Goal: Task Accomplishment & Management: Use online tool/utility

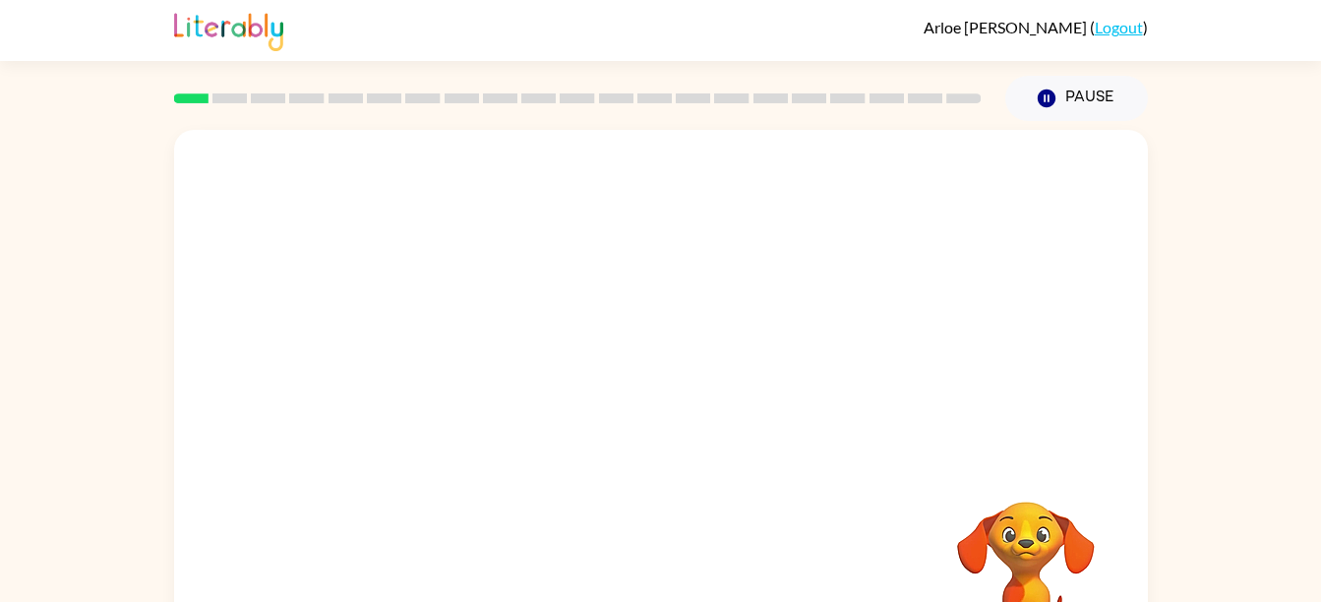
scroll to position [90, 0]
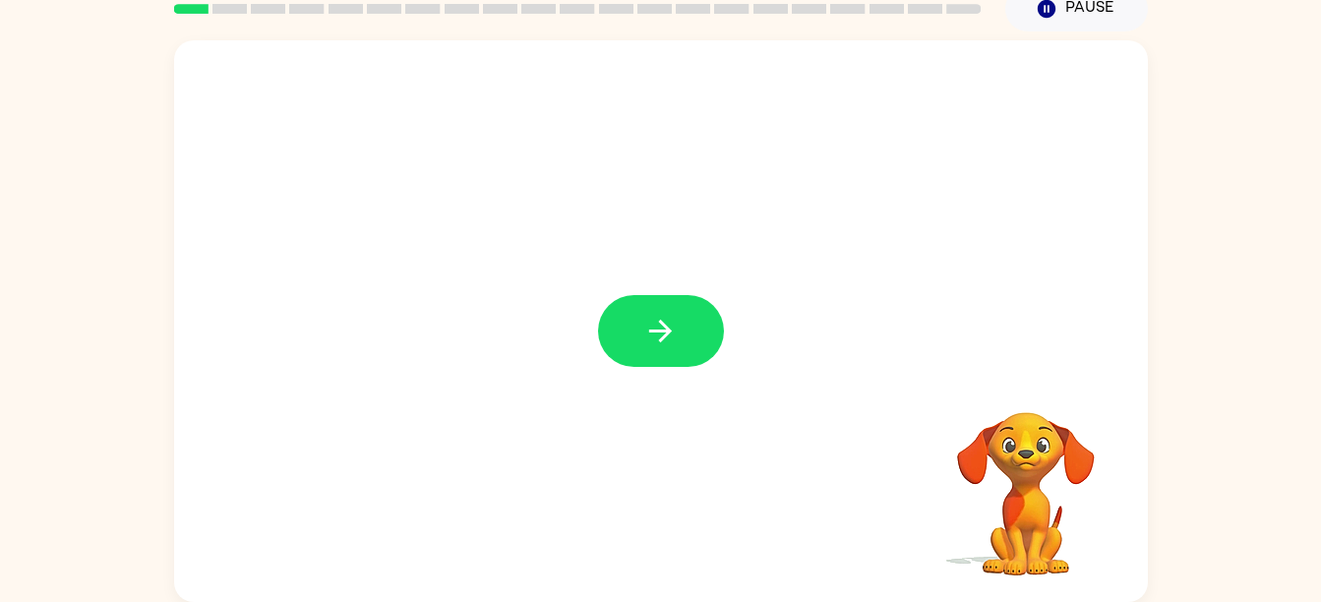
click at [662, 334] on icon "button" at bounding box center [660, 331] width 34 height 34
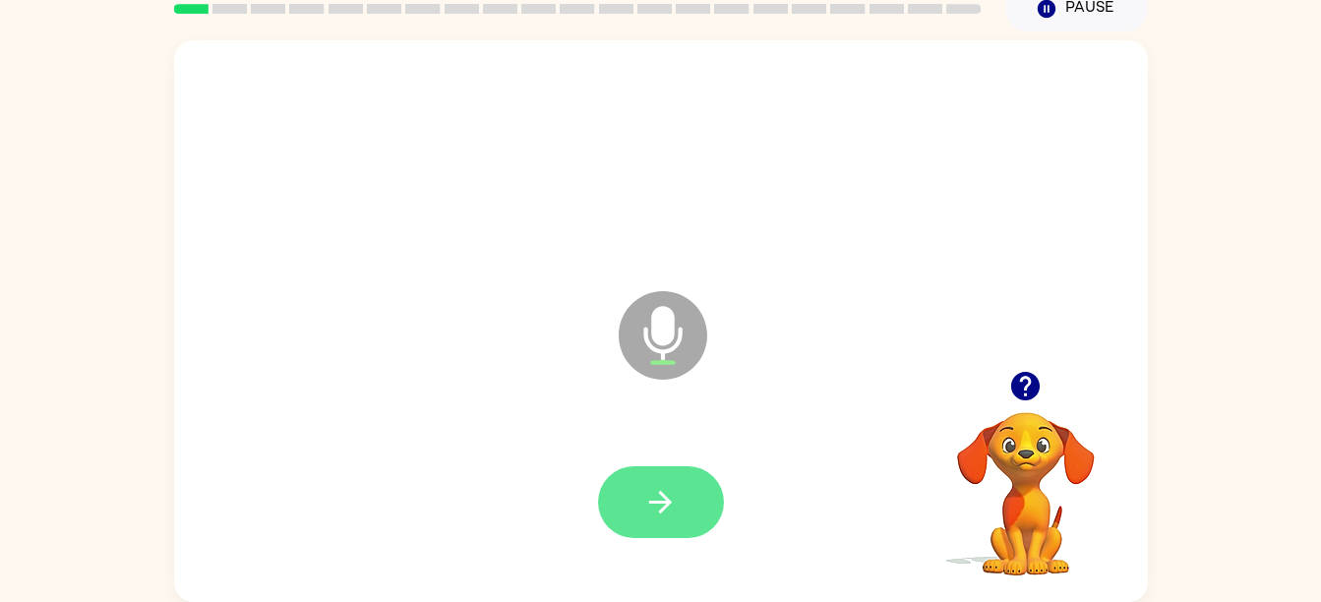
click at [661, 494] on icon "button" at bounding box center [660, 502] width 23 height 23
click at [679, 483] on button "button" at bounding box center [661, 502] width 126 height 72
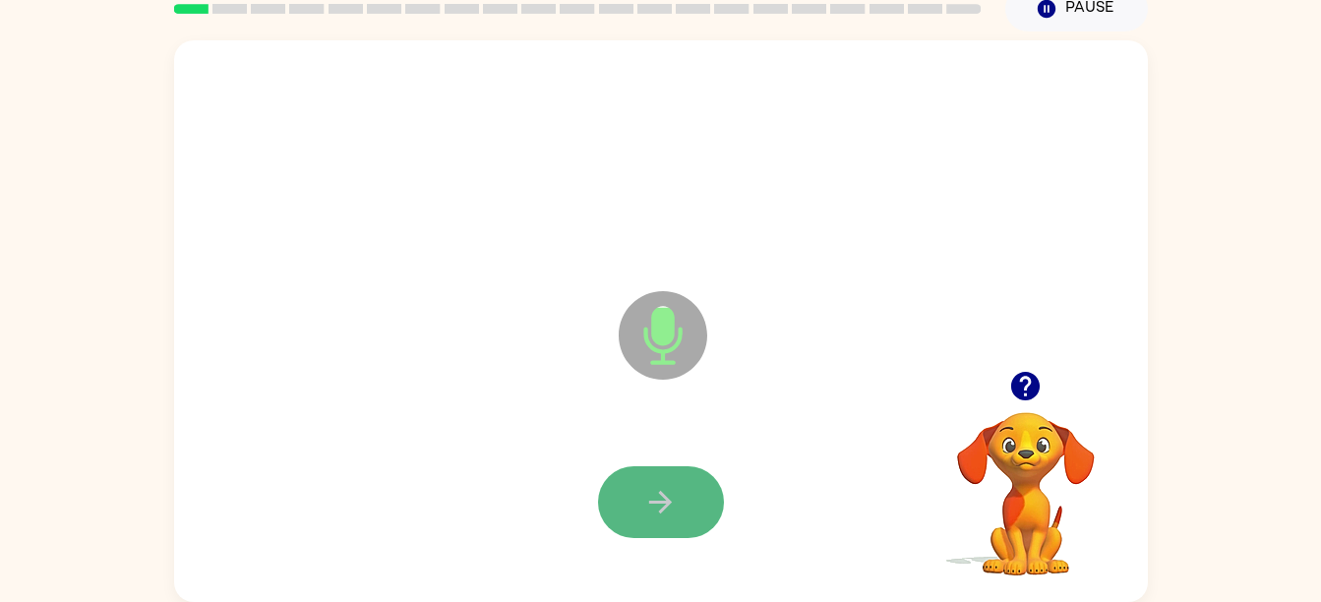
click at [677, 506] on icon "button" at bounding box center [660, 502] width 34 height 34
click at [630, 474] on button "button" at bounding box center [661, 502] width 126 height 72
click at [672, 507] on icon "button" at bounding box center [660, 502] width 34 height 34
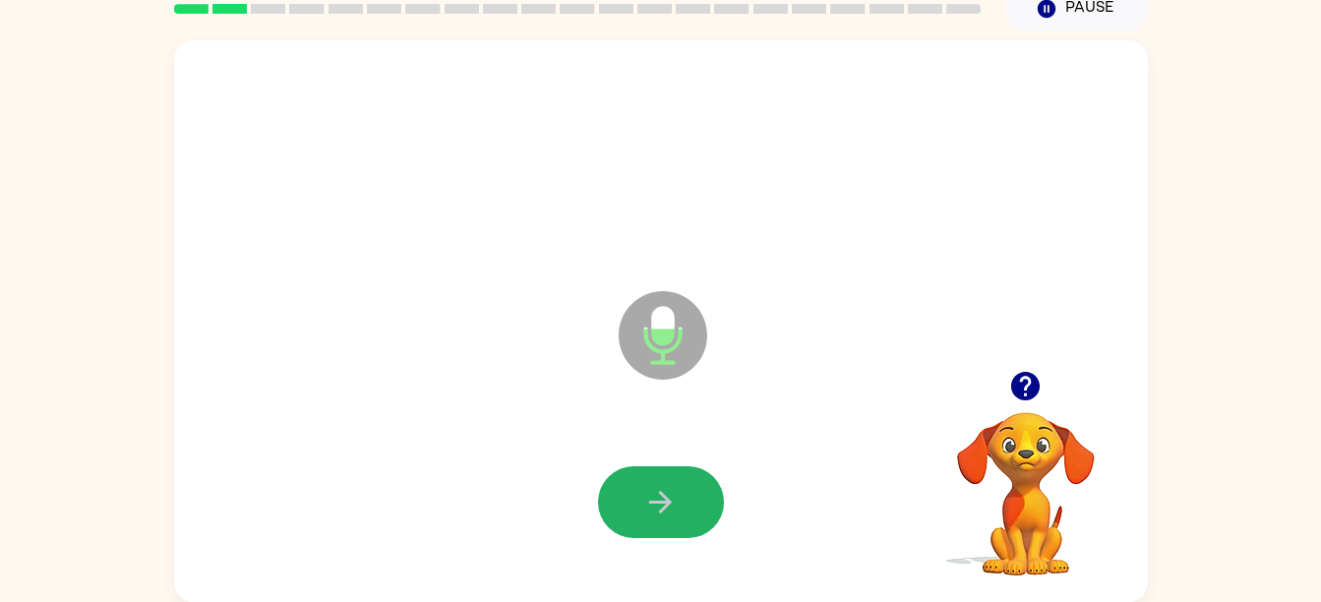
click at [672, 507] on icon "button" at bounding box center [660, 502] width 34 height 34
click at [658, 505] on icon "button" at bounding box center [660, 502] width 34 height 34
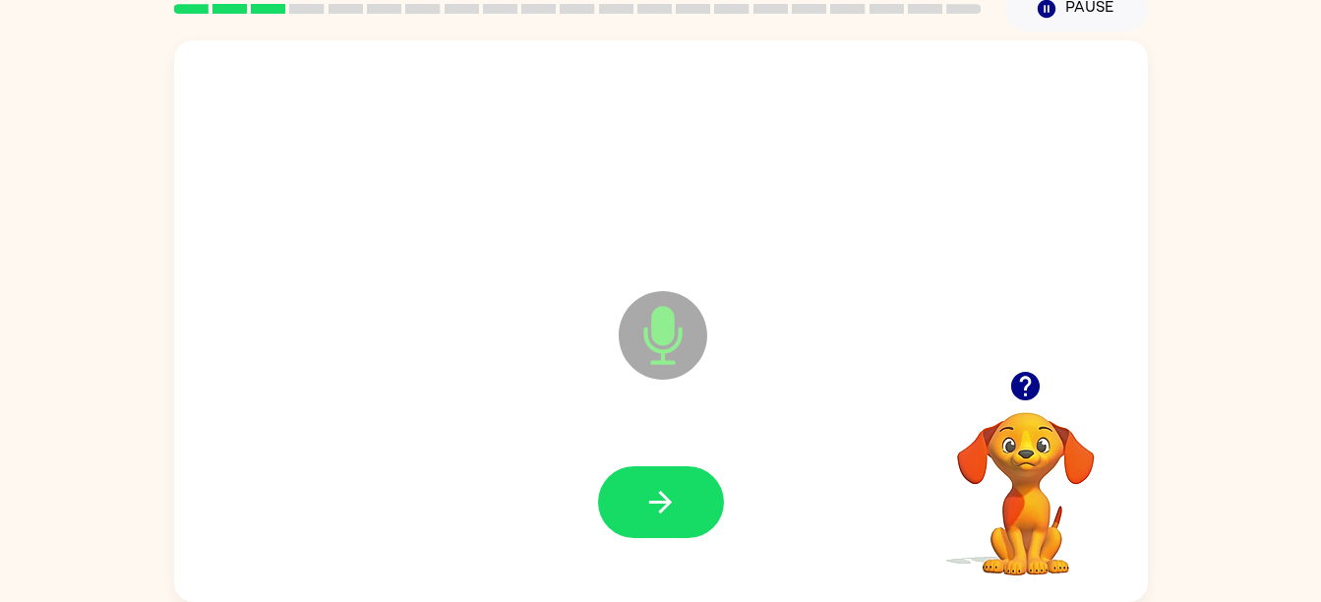
click at [684, 508] on button "button" at bounding box center [661, 502] width 126 height 72
click at [663, 506] on icon "button" at bounding box center [660, 502] width 34 height 34
click at [670, 495] on icon "button" at bounding box center [660, 502] width 34 height 34
click at [658, 507] on icon "button" at bounding box center [660, 502] width 34 height 34
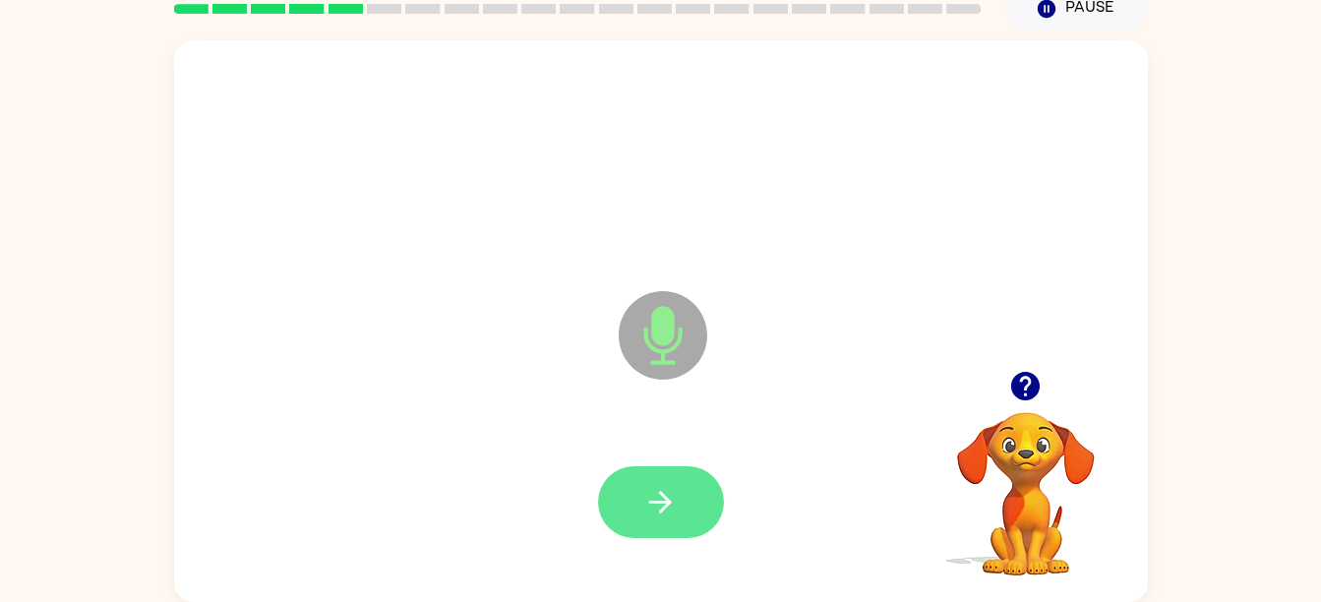
click at [667, 487] on icon "button" at bounding box center [660, 502] width 34 height 34
click at [657, 504] on icon "button" at bounding box center [660, 502] width 34 height 34
click at [643, 508] on icon "button" at bounding box center [660, 502] width 34 height 34
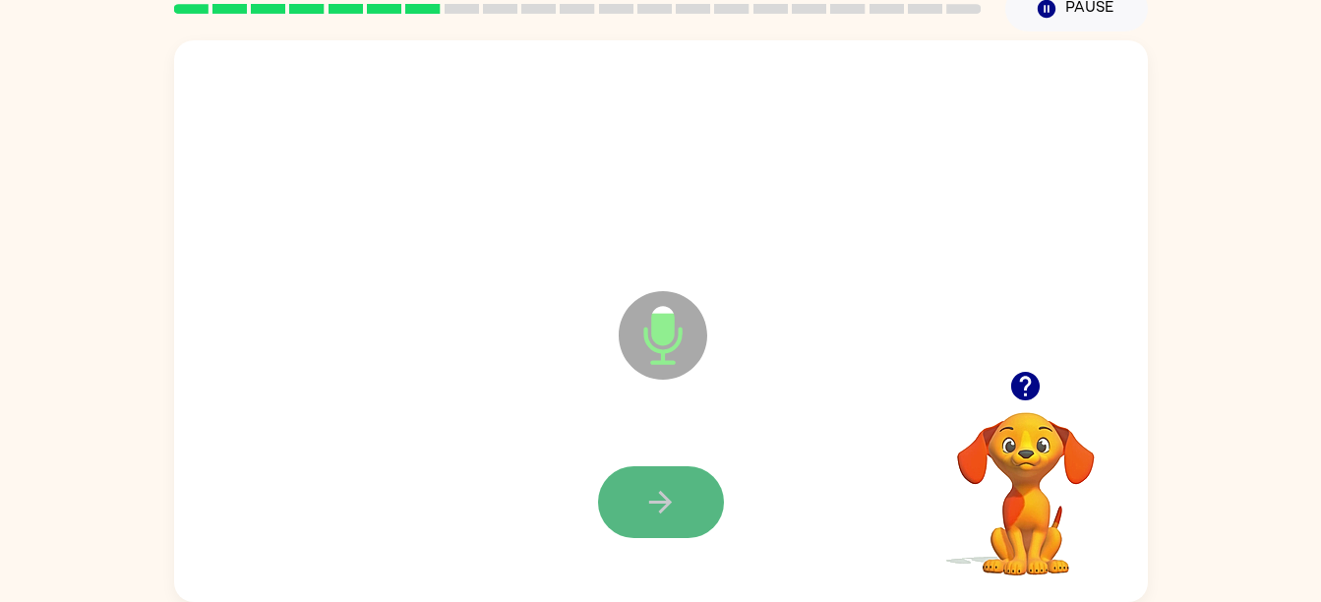
click at [672, 512] on icon "button" at bounding box center [660, 502] width 34 height 34
click at [636, 516] on button "button" at bounding box center [661, 502] width 126 height 72
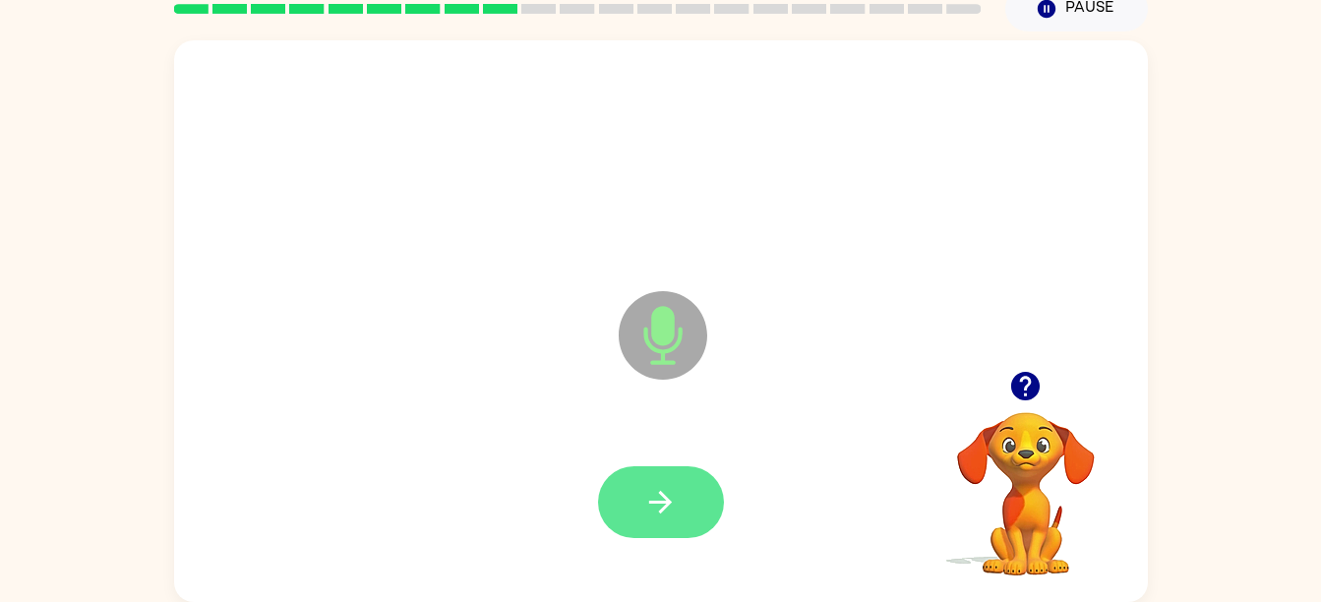
click at [629, 527] on button "button" at bounding box center [661, 502] width 126 height 72
drag, startPoint x: 665, startPoint y: 500, endPoint x: 657, endPoint y: 509, distance: 11.8
click at [658, 503] on icon "button" at bounding box center [660, 502] width 34 height 34
click at [655, 507] on icon "button" at bounding box center [660, 502] width 34 height 34
click at [682, 500] on button "button" at bounding box center [661, 502] width 126 height 72
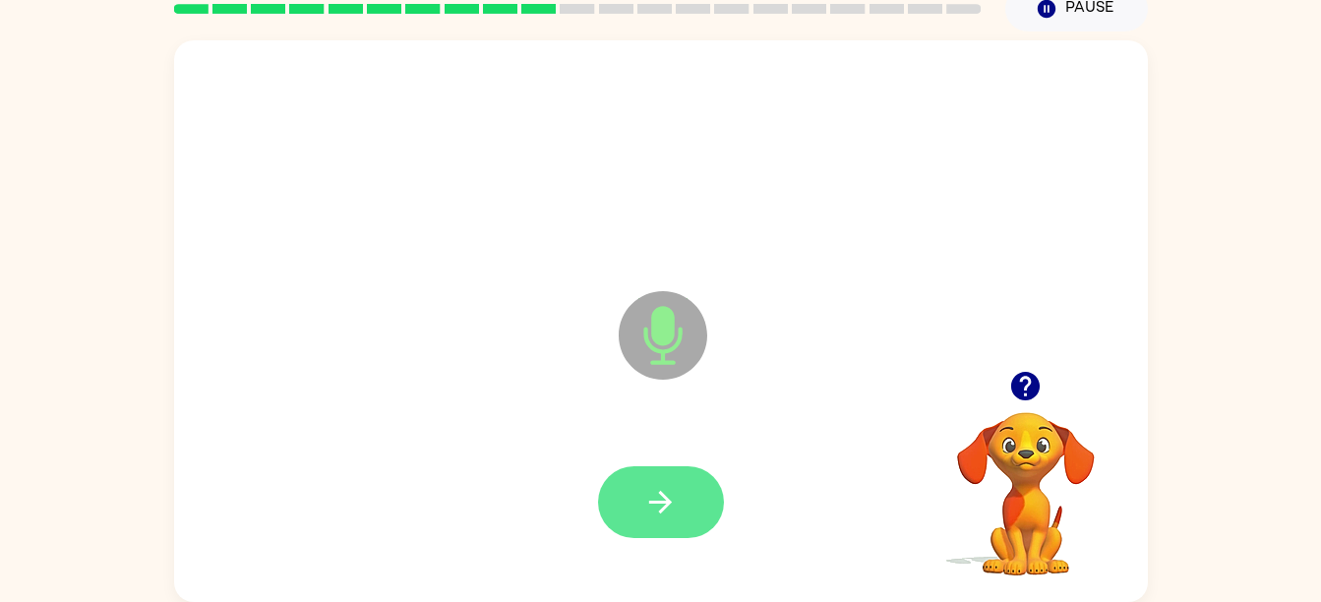
click at [660, 491] on icon "button" at bounding box center [660, 502] width 34 height 34
drag, startPoint x: 651, startPoint y: 519, endPoint x: 638, endPoint y: 517, distance: 13.9
click at [647, 519] on icon "button" at bounding box center [660, 502] width 34 height 34
click at [659, 516] on icon "button" at bounding box center [660, 502] width 34 height 34
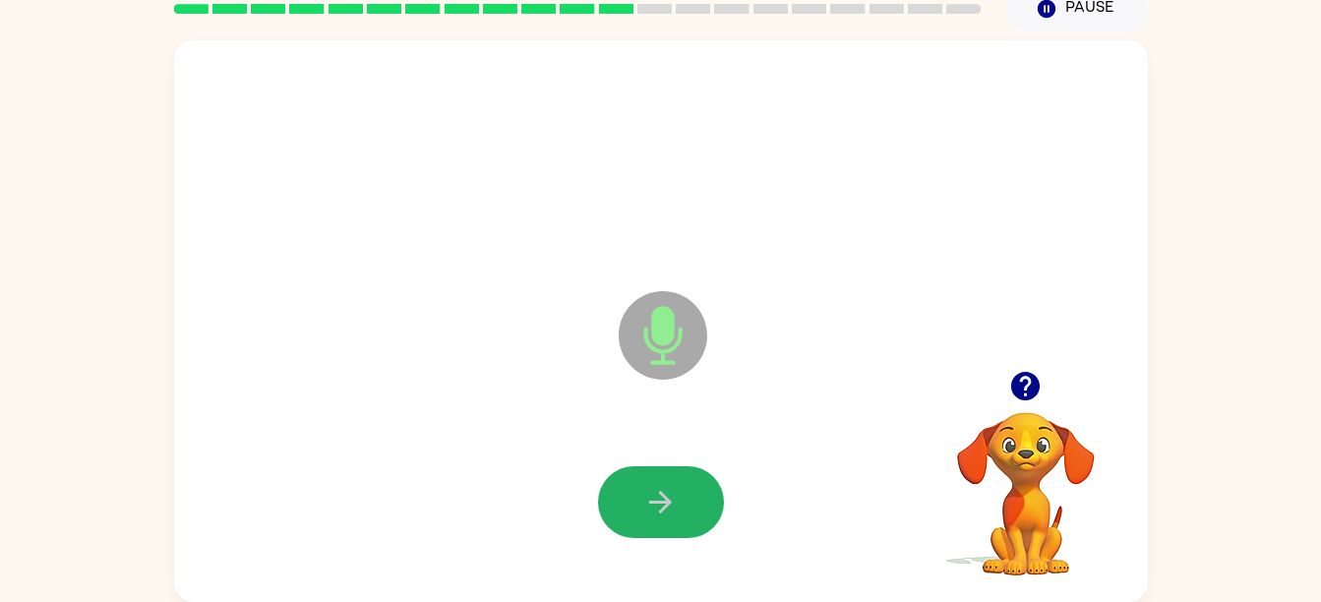
click at [642, 510] on button "button" at bounding box center [661, 502] width 126 height 72
click at [656, 510] on icon "button" at bounding box center [660, 502] width 34 height 34
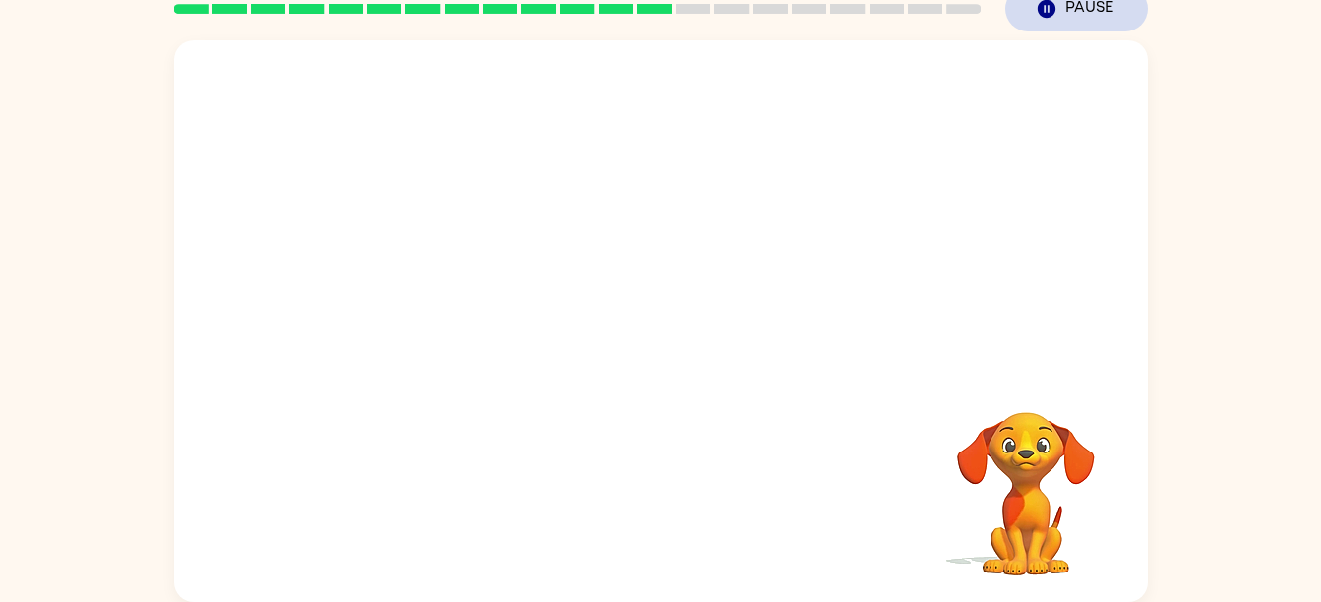
click at [1053, 5] on icon "button" at bounding box center [1046, 9] width 18 height 18
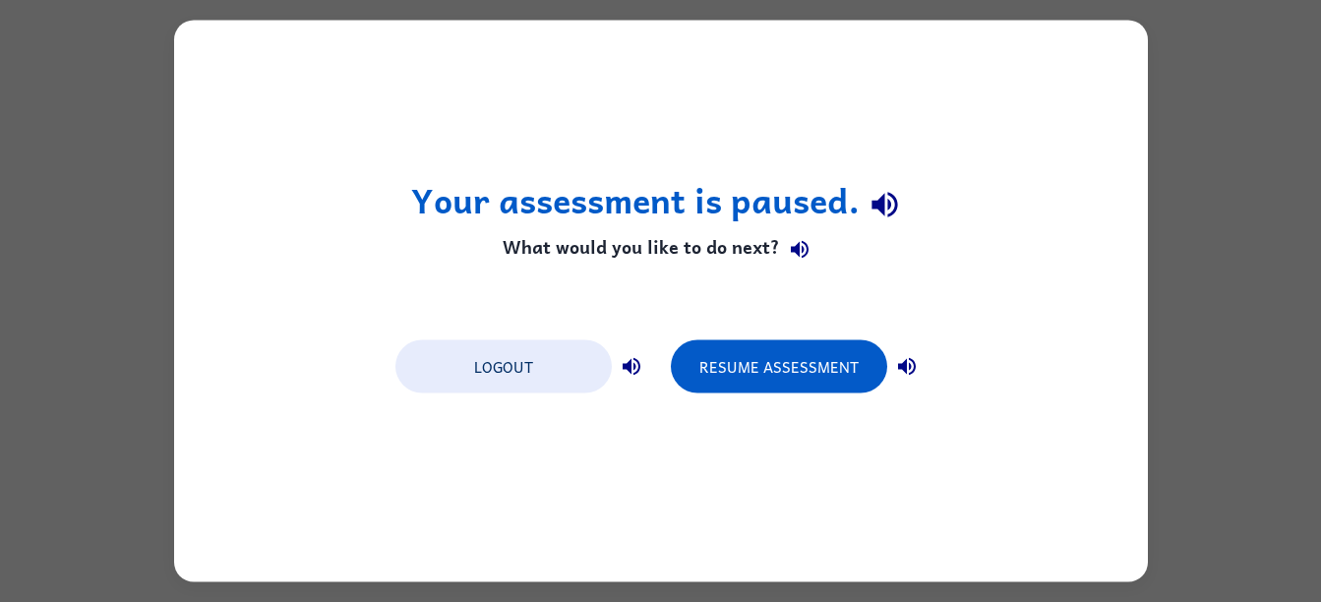
scroll to position [0, 0]
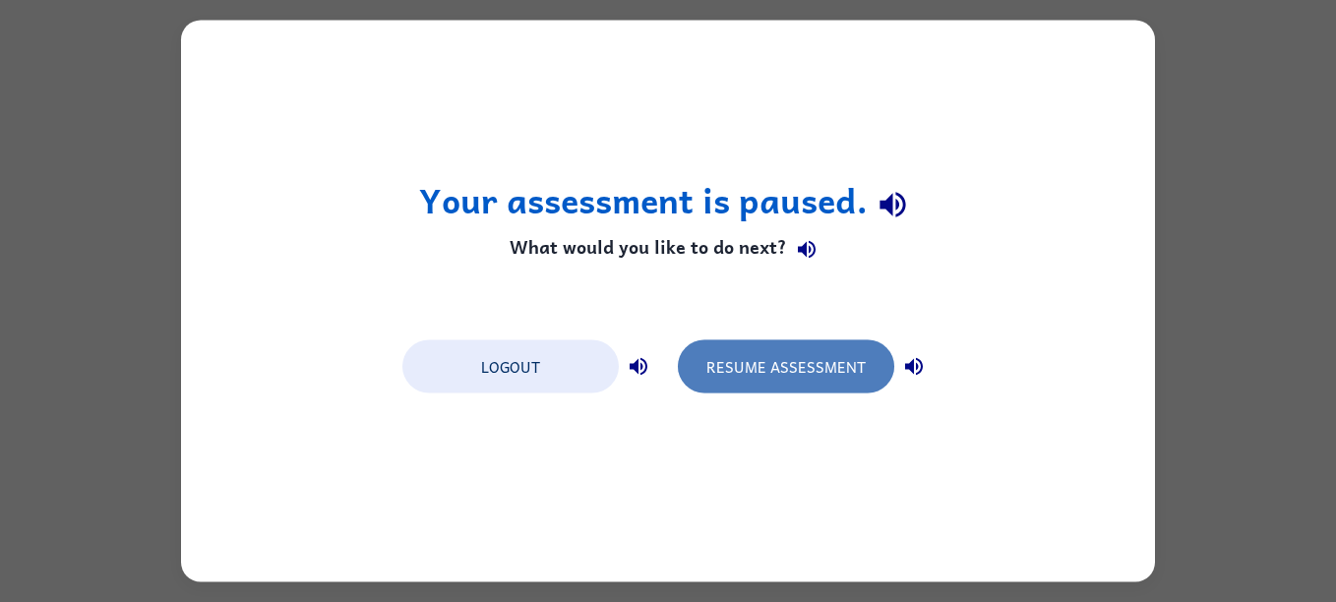
click at [790, 365] on button "Resume Assessment" at bounding box center [786, 366] width 216 height 53
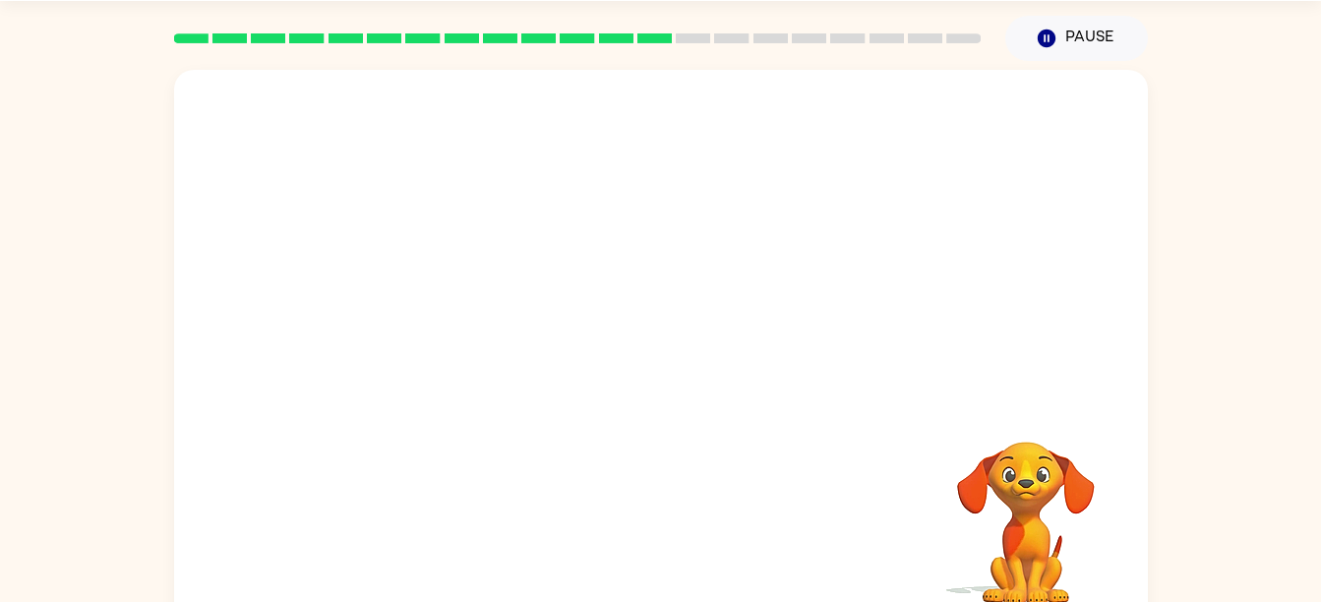
scroll to position [90, 0]
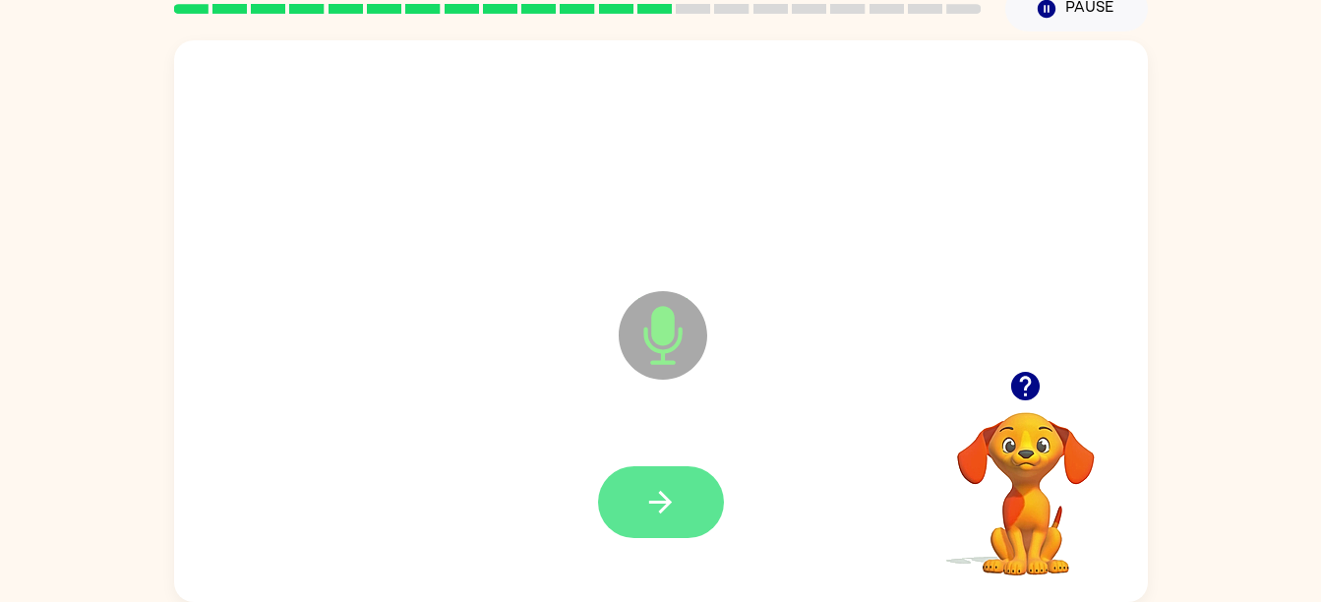
click at [668, 512] on icon "button" at bounding box center [660, 502] width 34 height 34
click at [673, 501] on icon "button" at bounding box center [660, 502] width 34 height 34
click at [672, 497] on icon "button" at bounding box center [660, 502] width 34 height 34
click at [666, 501] on icon "button" at bounding box center [660, 502] width 23 height 23
click at [658, 496] on icon "button" at bounding box center [660, 502] width 34 height 34
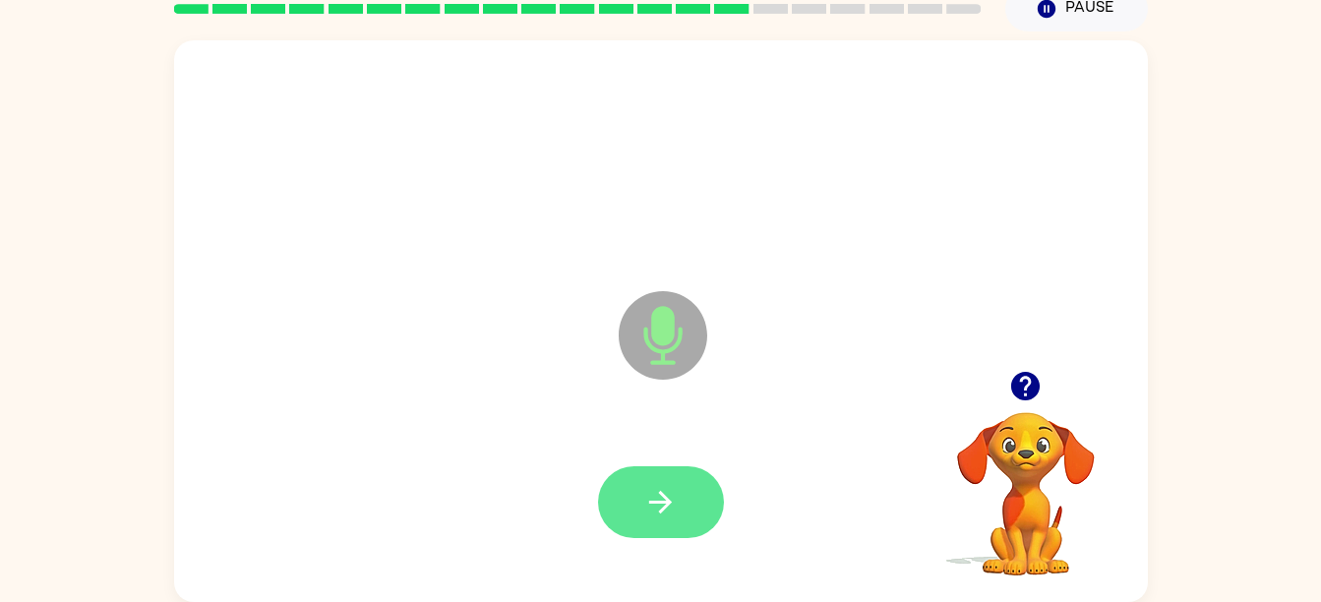
click at [667, 512] on icon "button" at bounding box center [660, 502] width 34 height 34
click at [666, 512] on icon "button" at bounding box center [660, 502] width 34 height 34
click at [678, 490] on button "button" at bounding box center [661, 502] width 126 height 72
click at [677, 507] on icon "button" at bounding box center [660, 502] width 34 height 34
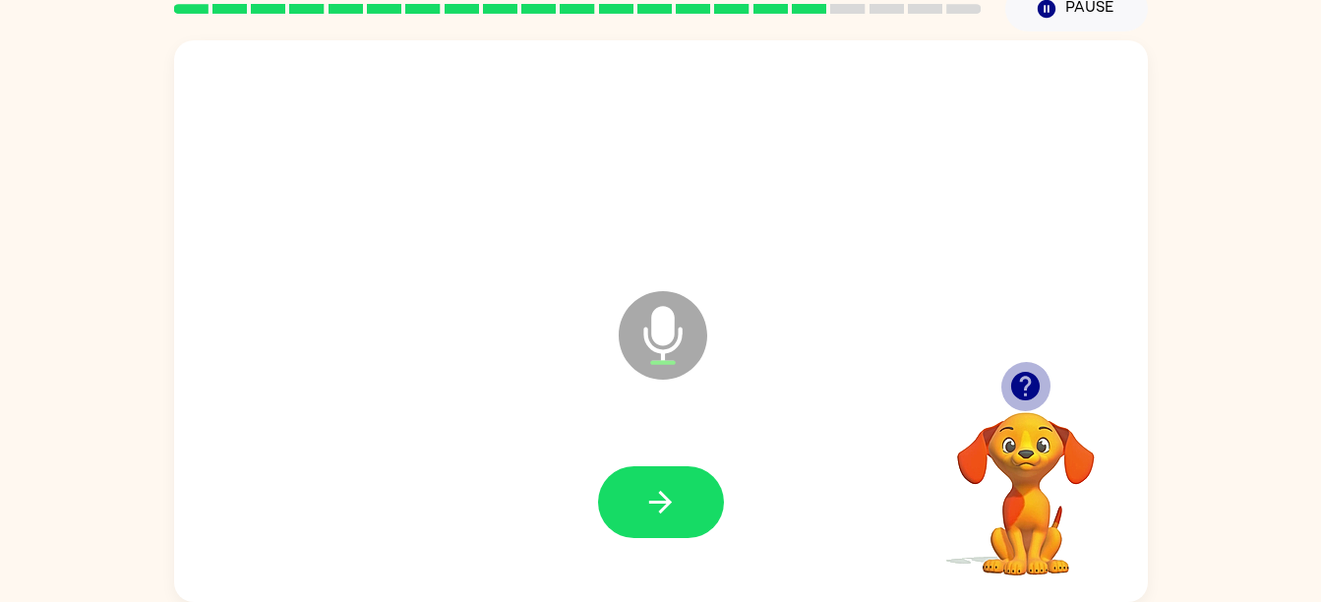
click at [1022, 384] on icon "button" at bounding box center [1025, 386] width 29 height 29
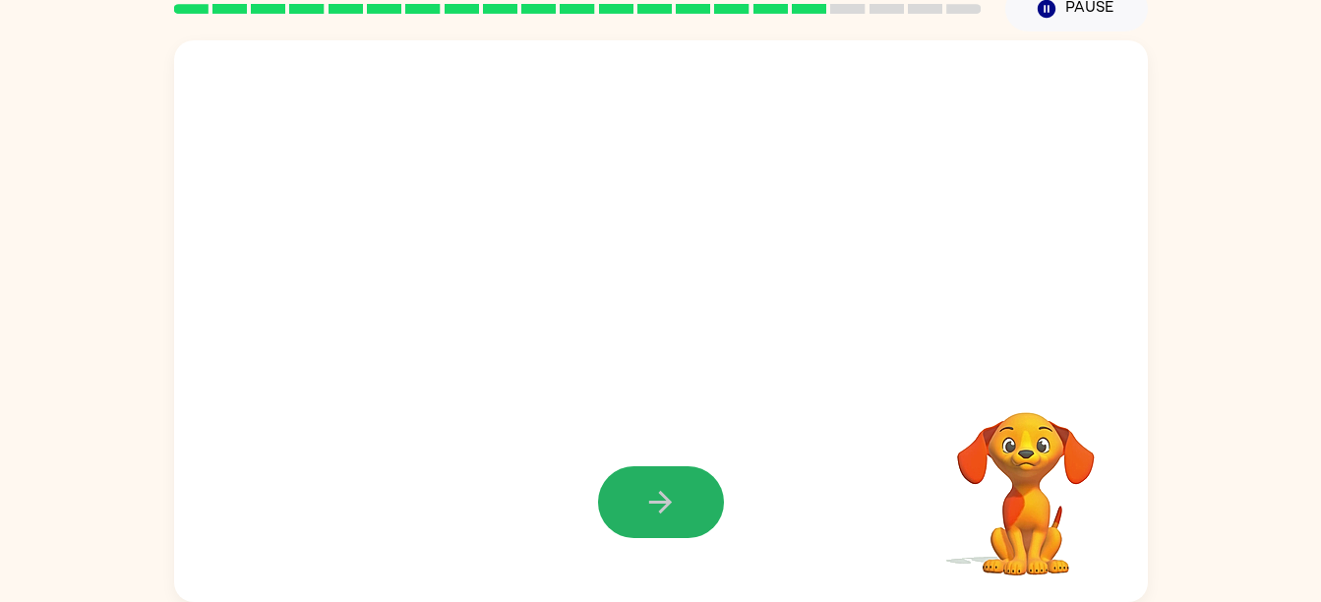
click at [664, 497] on icon "button" at bounding box center [660, 502] width 23 height 23
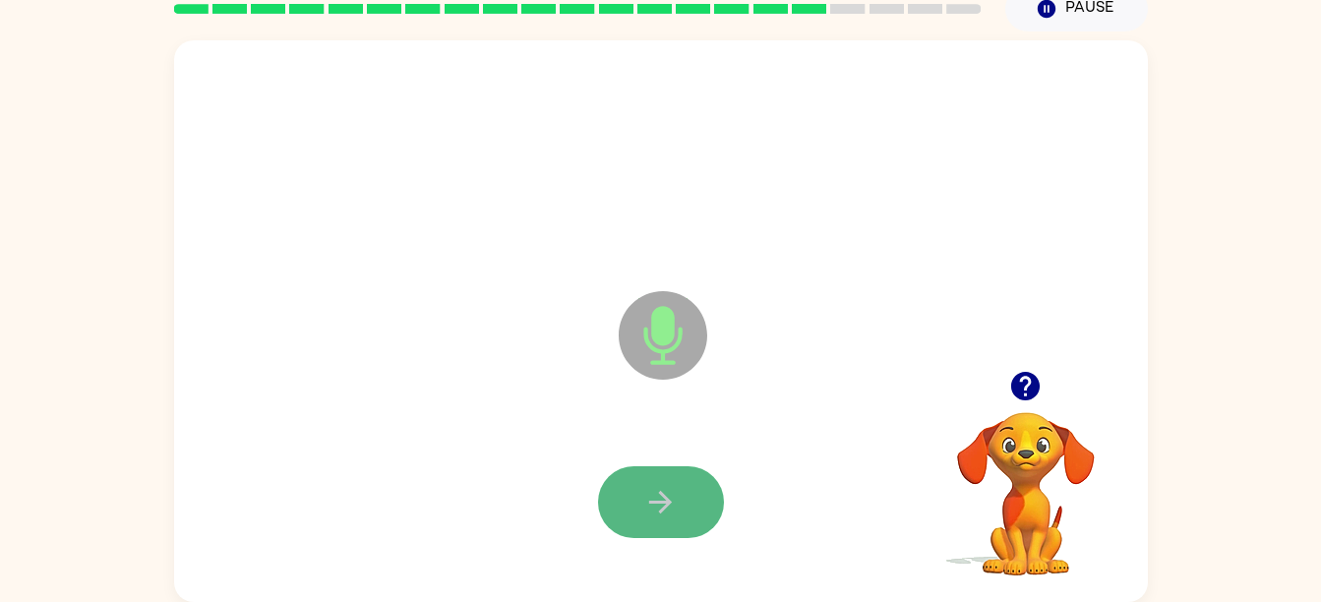
click at [674, 490] on icon "button" at bounding box center [660, 502] width 34 height 34
click at [670, 500] on icon "button" at bounding box center [660, 502] width 34 height 34
click at [653, 485] on icon "button" at bounding box center [660, 502] width 34 height 34
click at [654, 489] on icon "button" at bounding box center [660, 502] width 34 height 34
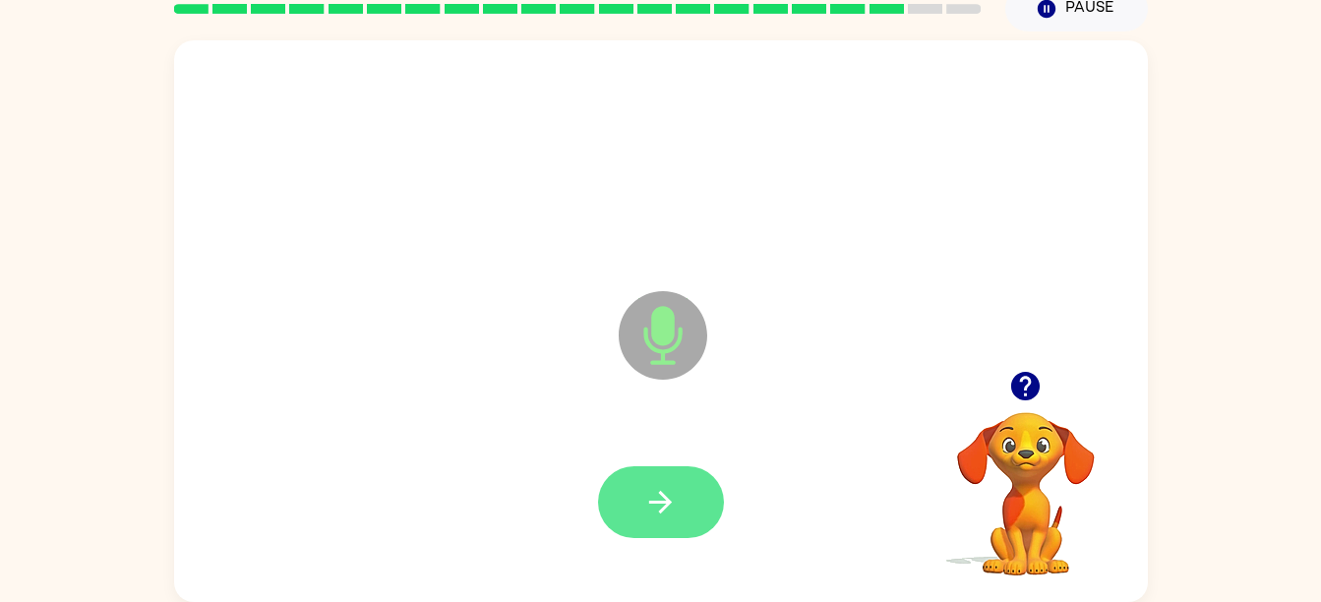
click at [665, 485] on icon "button" at bounding box center [660, 502] width 34 height 34
click at [661, 500] on icon "button" at bounding box center [660, 502] width 34 height 34
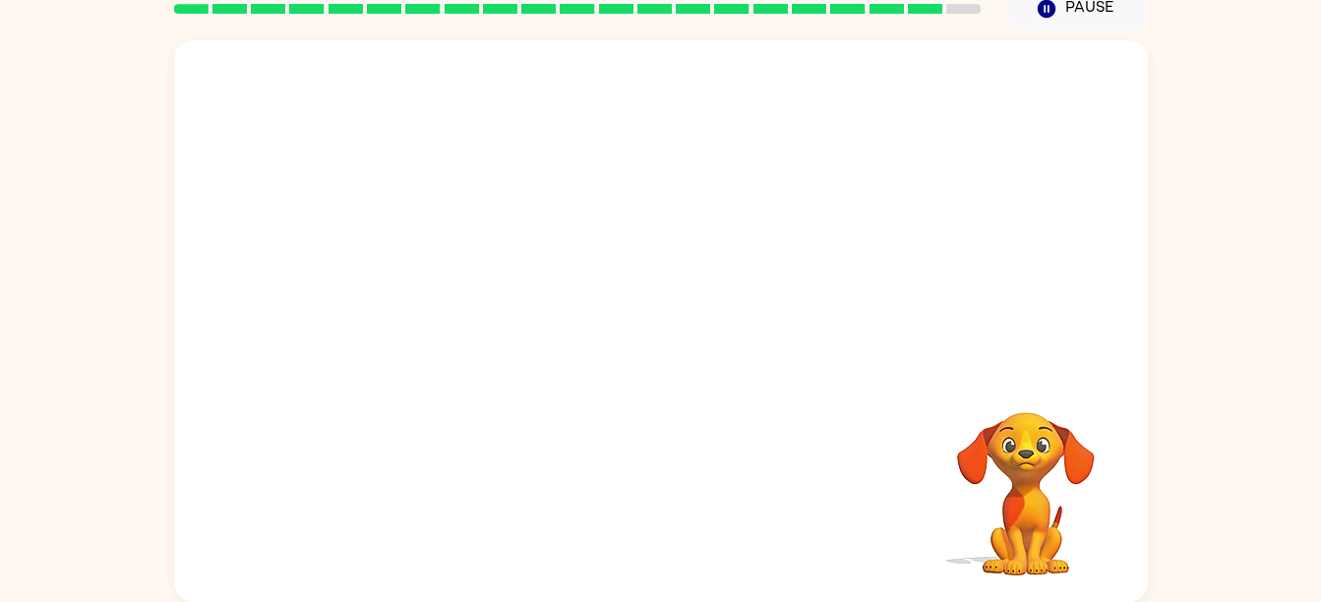
click at [967, 422] on video "Your browser must support playing .mp4 files to use Literably. Please try using…" at bounding box center [1026, 480] width 197 height 197
click at [1014, 475] on video "Your browser must support playing .mp4 files to use Literably. Please try using…" at bounding box center [1026, 480] width 197 height 197
drag, startPoint x: 1030, startPoint y: 476, endPoint x: 1036, endPoint y: 428, distance: 48.6
click at [1036, 446] on video "Your browser must support playing .mp4 files to use Literably. Please try using…" at bounding box center [1026, 480] width 197 height 197
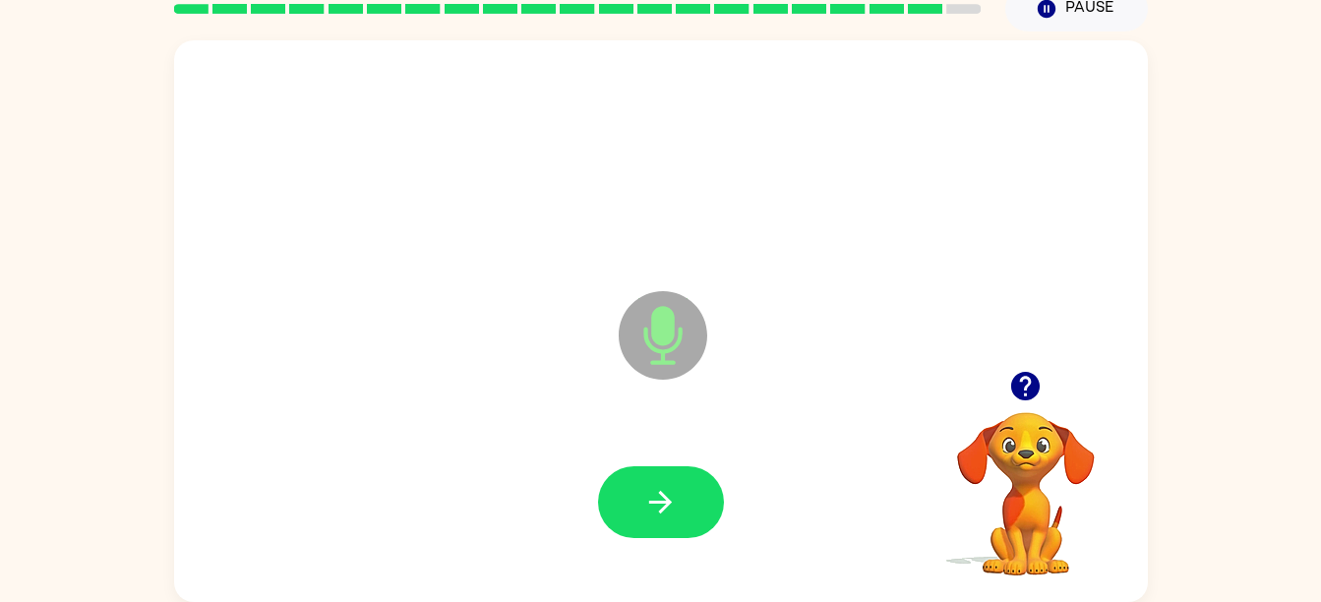
click at [860, 375] on icon "Microphone The Microphone is here when it is your turn to talk" at bounding box center [761, 360] width 295 height 148
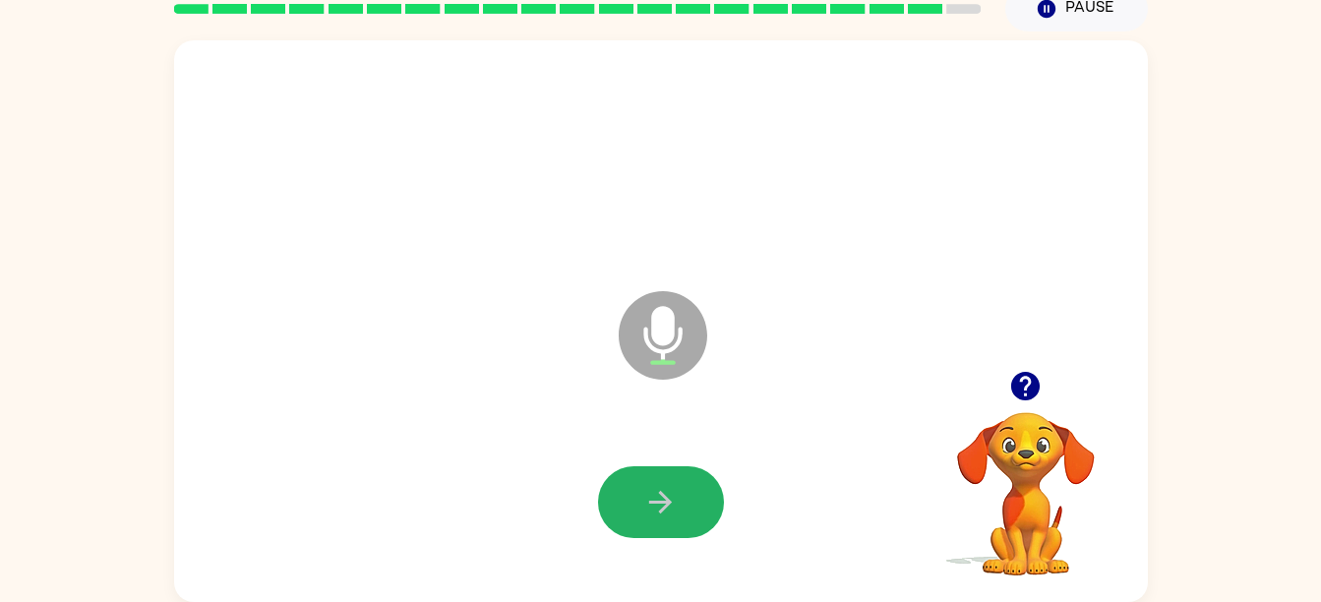
click at [692, 487] on button "button" at bounding box center [661, 502] width 126 height 72
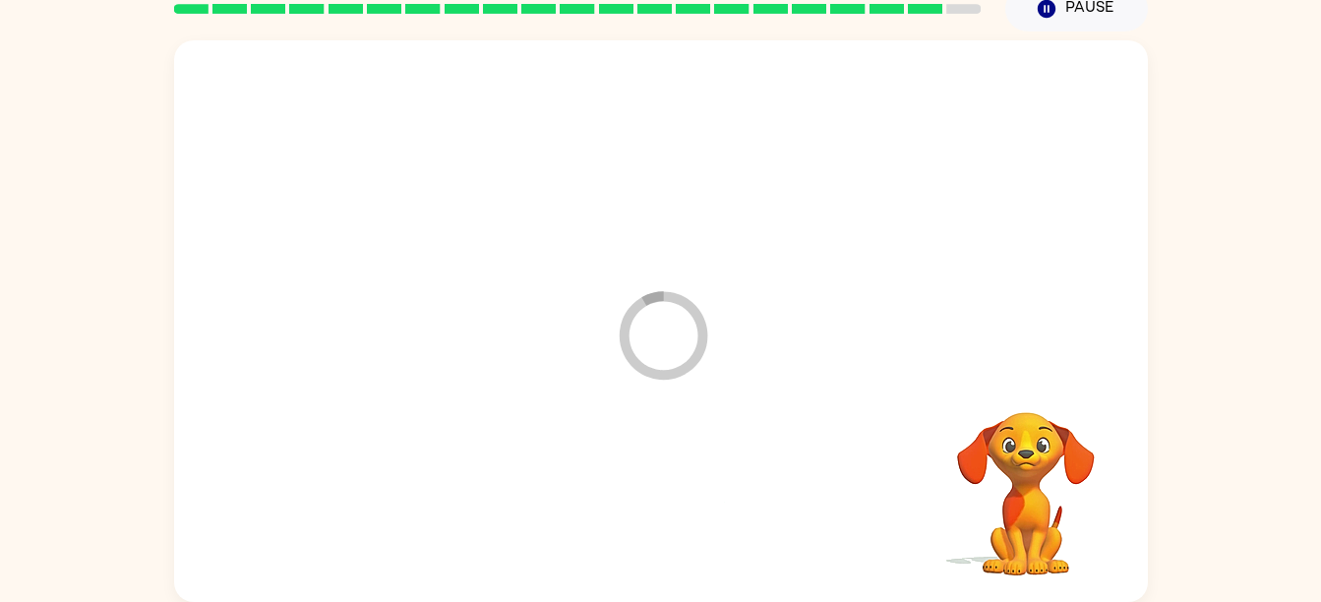
drag, startPoint x: 899, startPoint y: 187, endPoint x: 875, endPoint y: 179, distance: 25.8
click at [896, 190] on div at bounding box center [661, 160] width 935 height 161
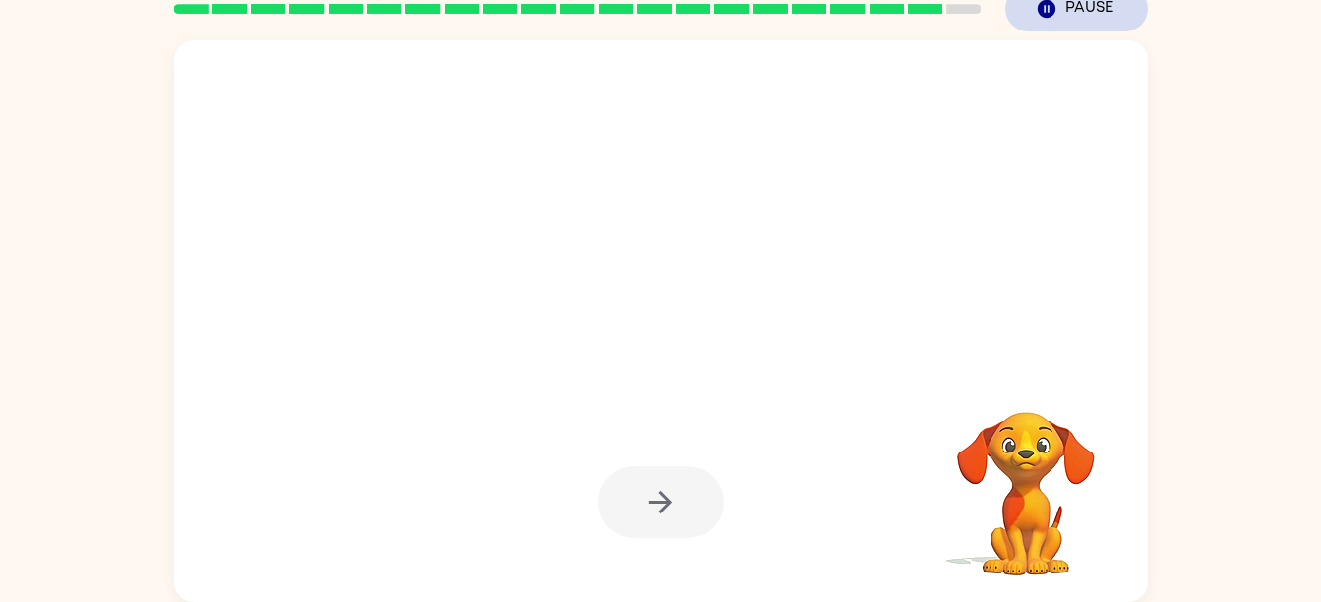
click at [1055, 15] on icon "Pause" at bounding box center [1047, 9] width 22 height 22
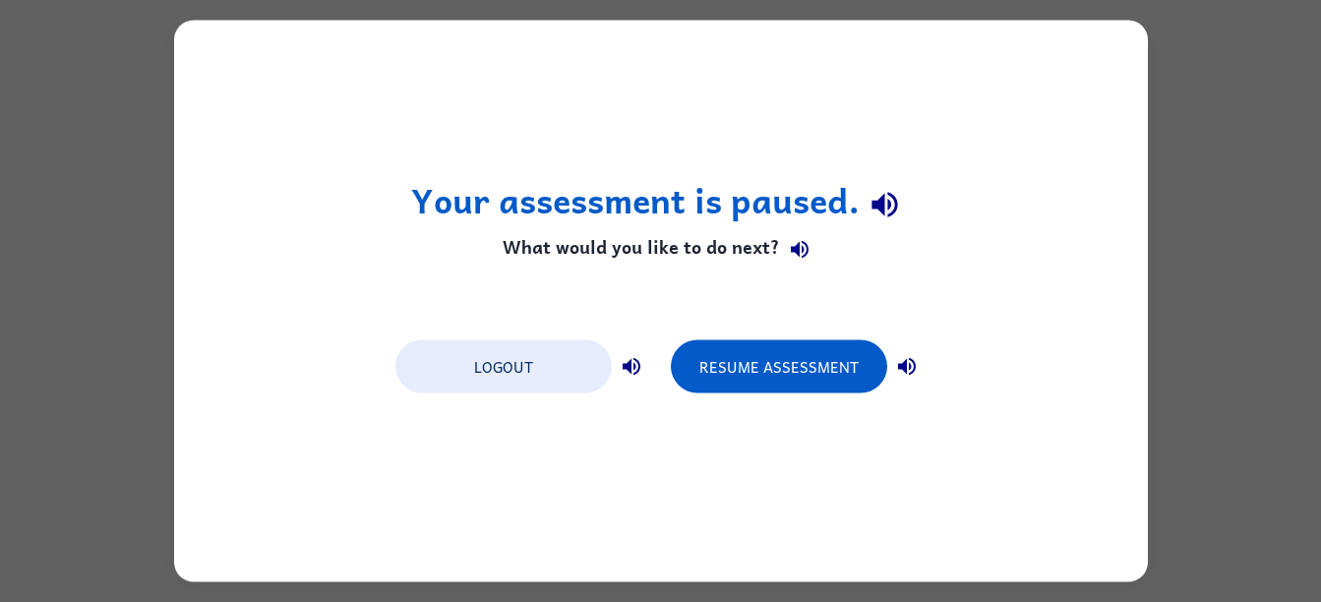
scroll to position [0, 0]
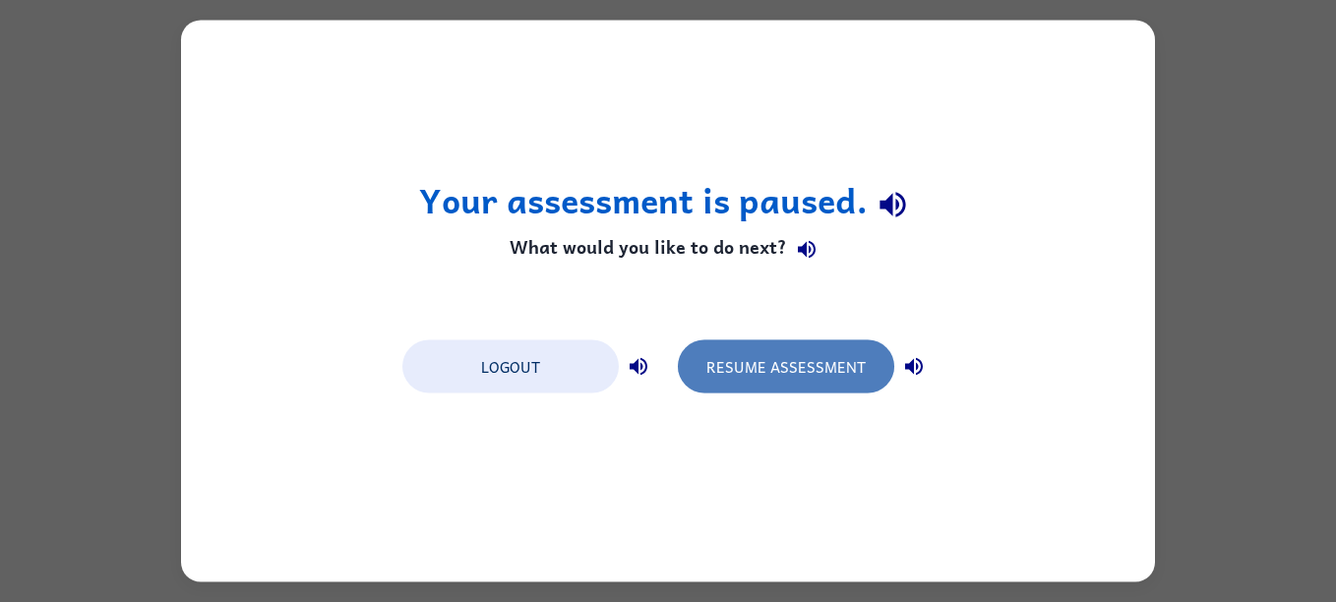
drag, startPoint x: 777, startPoint y: 363, endPoint x: 789, endPoint y: 365, distance: 12.0
click at [778, 365] on button "Resume Assessment" at bounding box center [786, 366] width 216 height 53
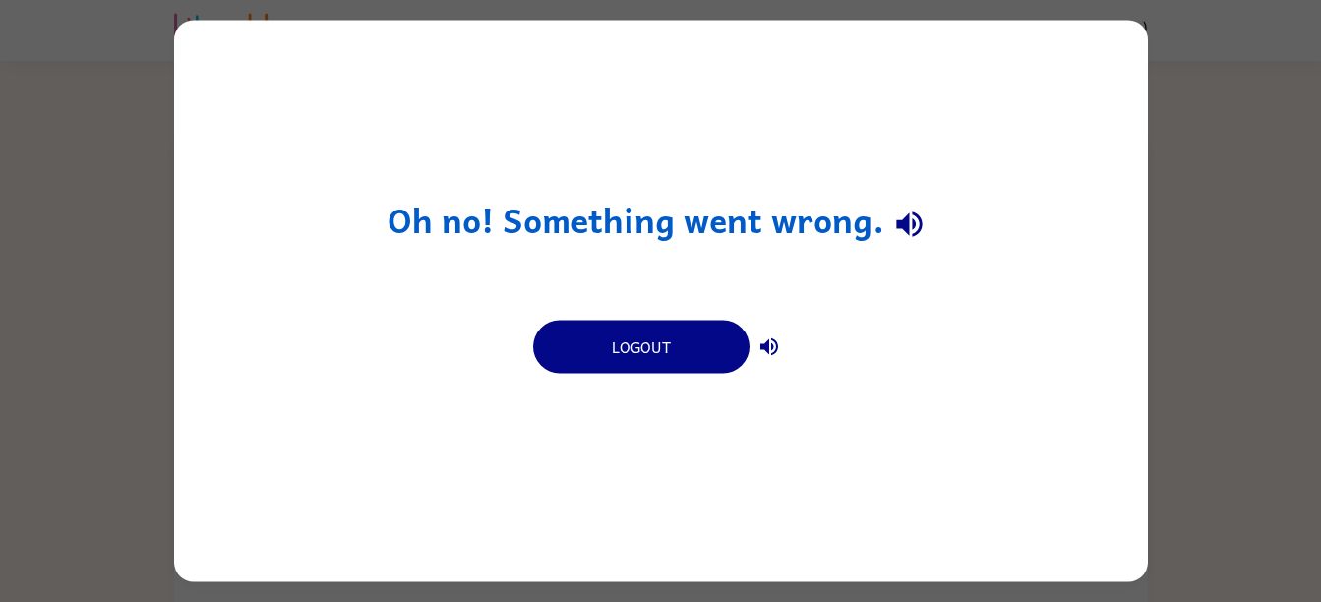
click at [915, 269] on div "Oh no! Something went wrong. Logout" at bounding box center [661, 302] width 974 height 562
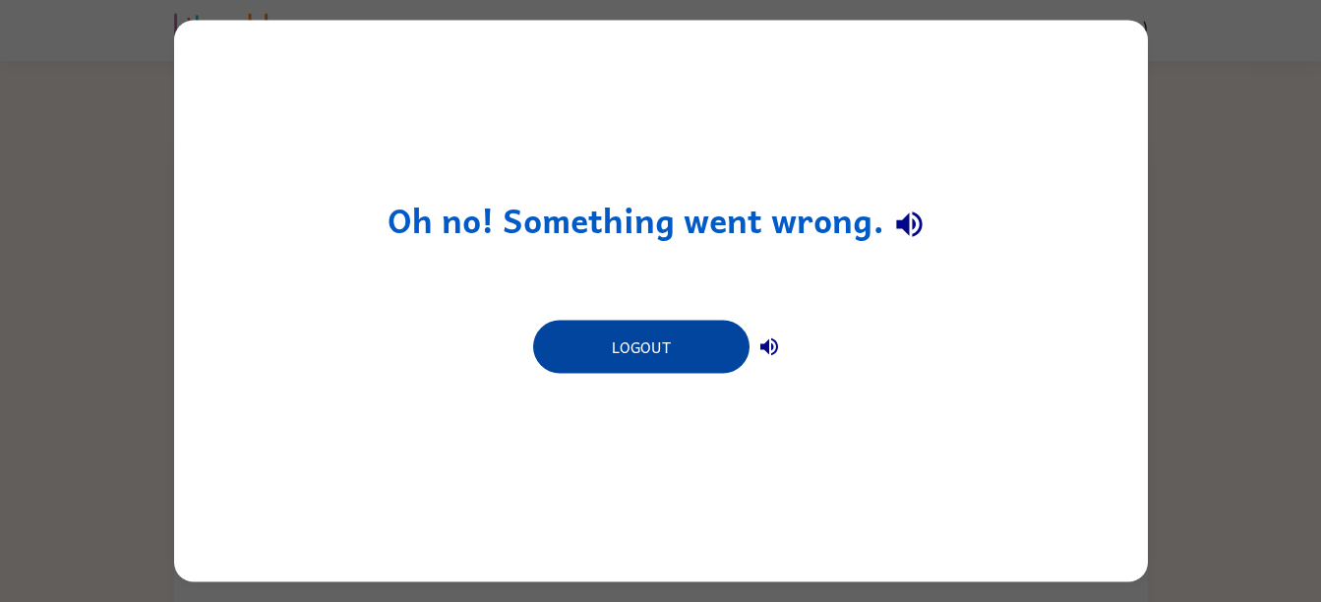
click at [692, 337] on button "Logout" at bounding box center [641, 347] width 216 height 53
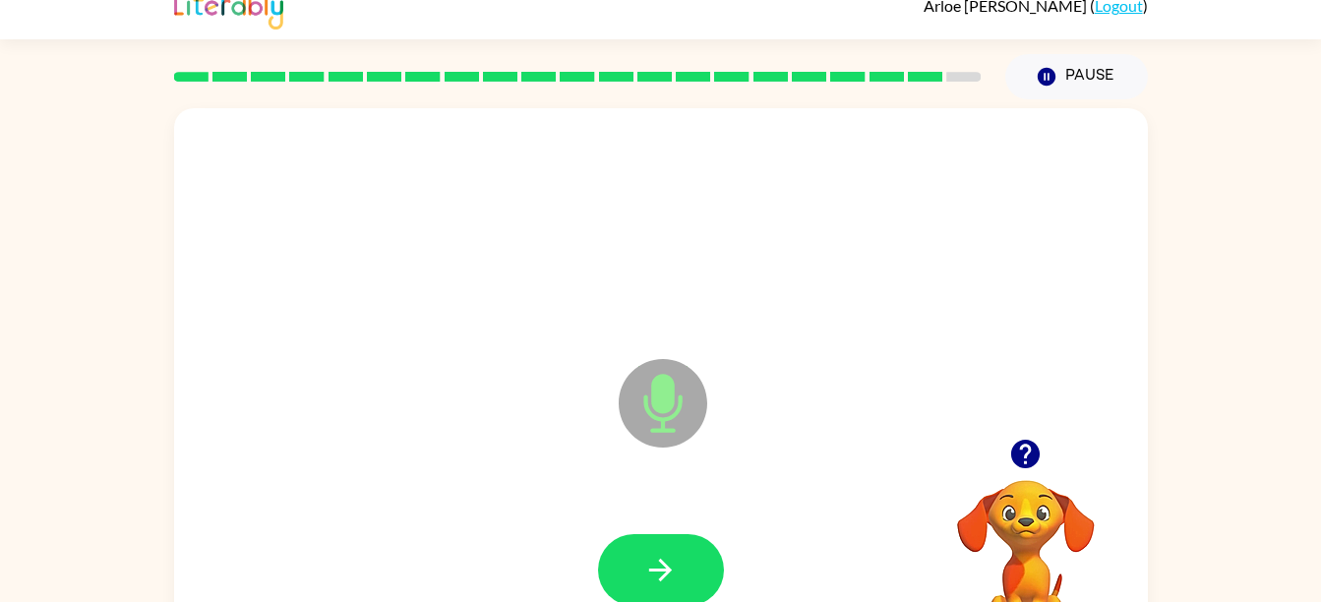
scroll to position [90, 0]
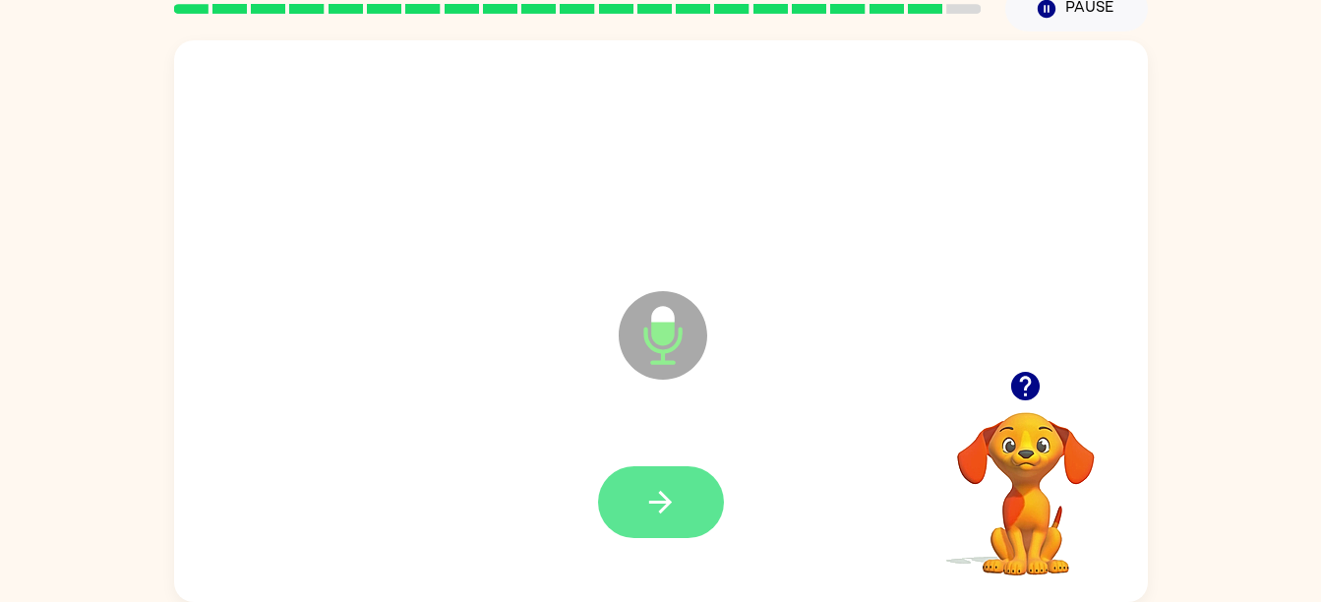
click at [695, 519] on button "button" at bounding box center [661, 502] width 126 height 72
click at [664, 502] on icon "button" at bounding box center [660, 502] width 23 height 23
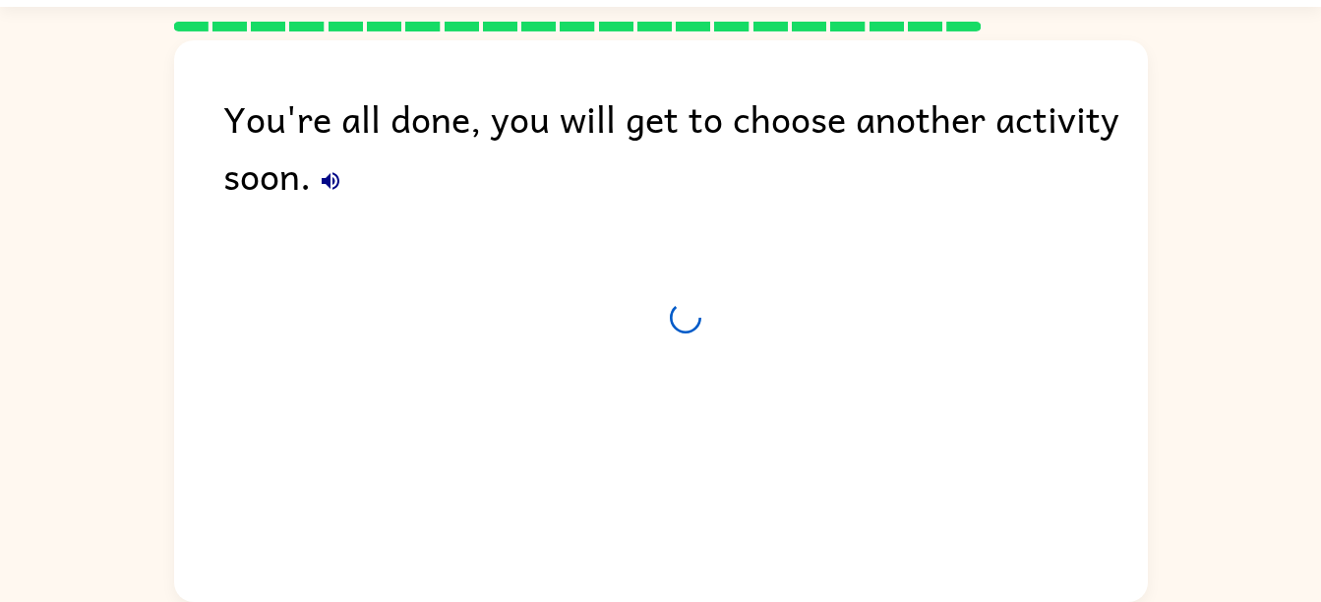
scroll to position [54, 0]
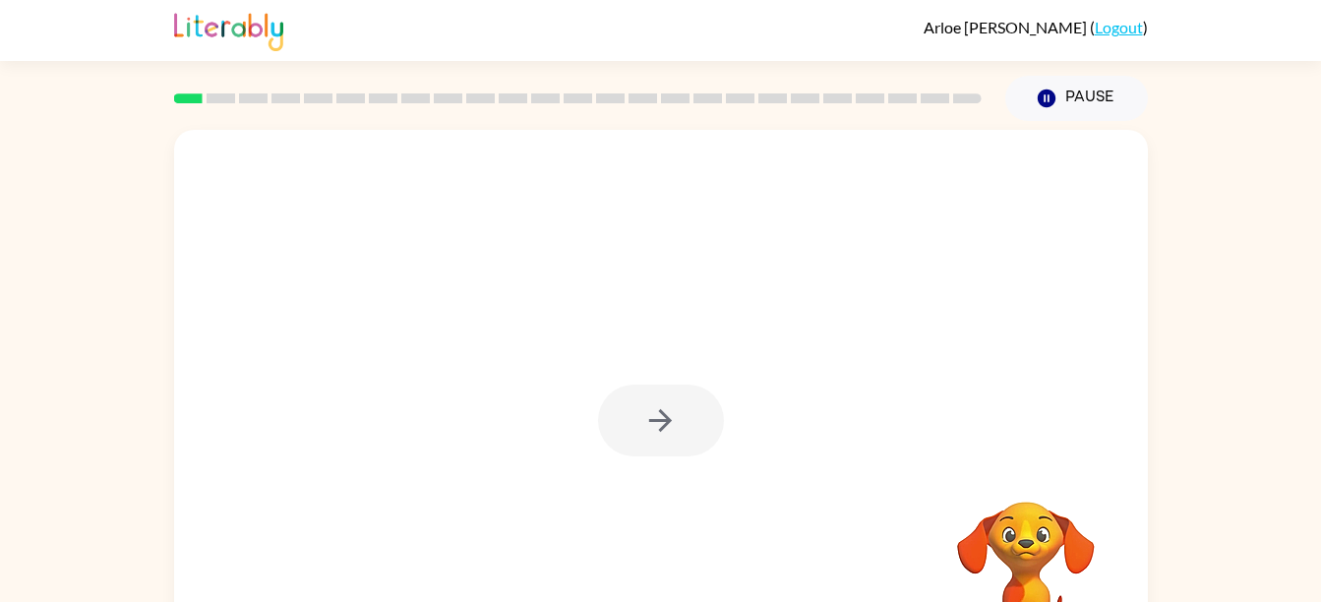
scroll to position [90, 0]
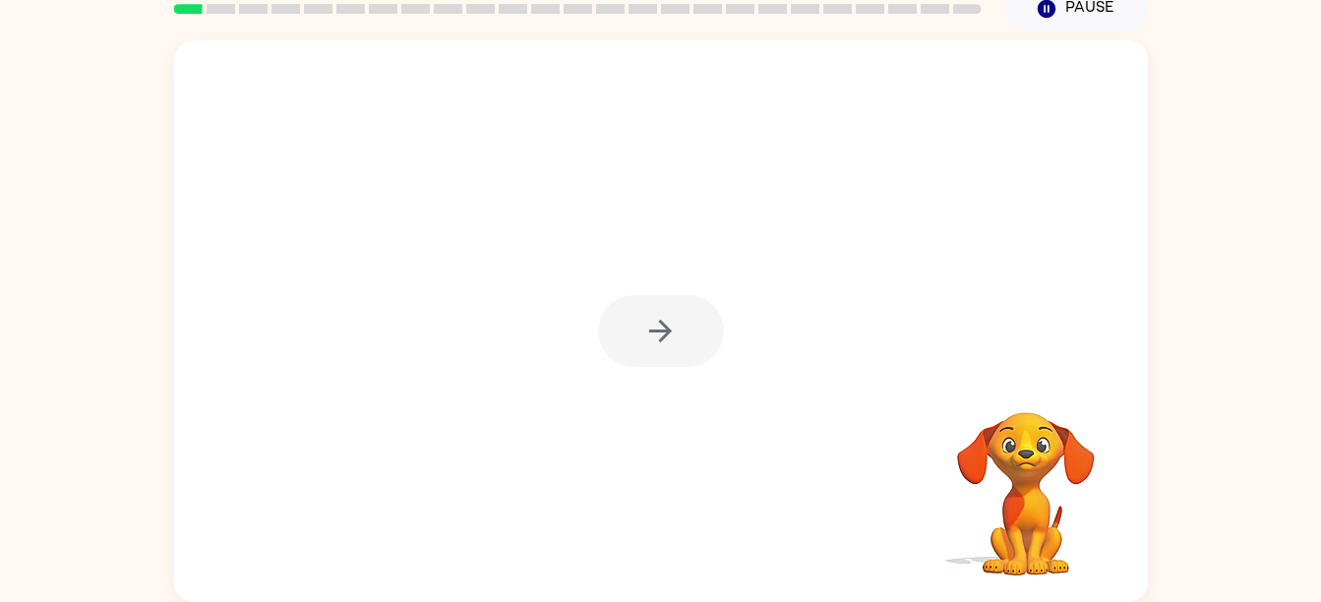
click at [686, 338] on div at bounding box center [661, 331] width 126 height 72
click at [680, 343] on div at bounding box center [661, 331] width 126 height 72
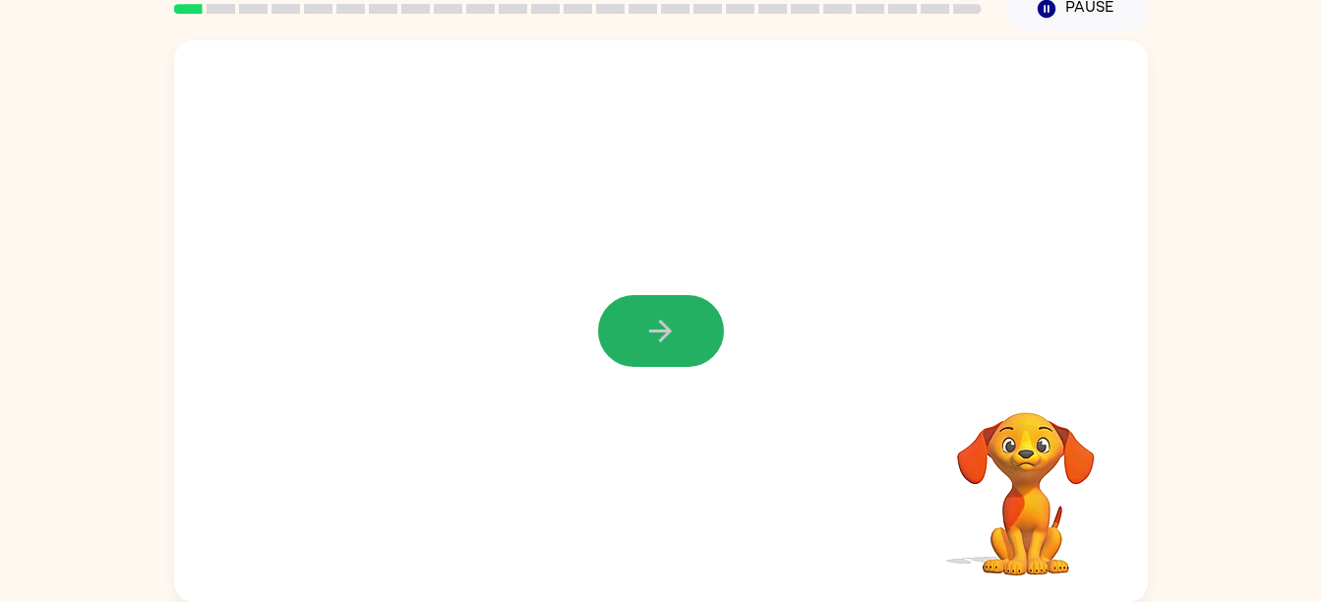
click at [680, 343] on button "button" at bounding box center [661, 331] width 126 height 72
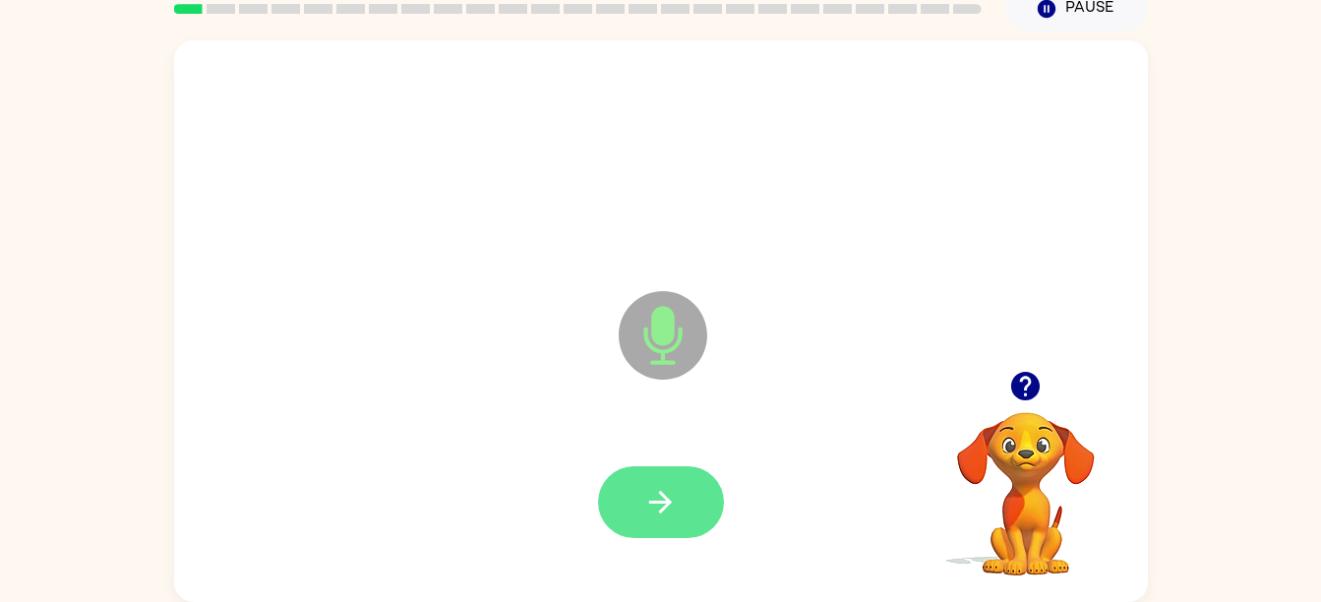
click at [646, 495] on icon "button" at bounding box center [660, 502] width 34 height 34
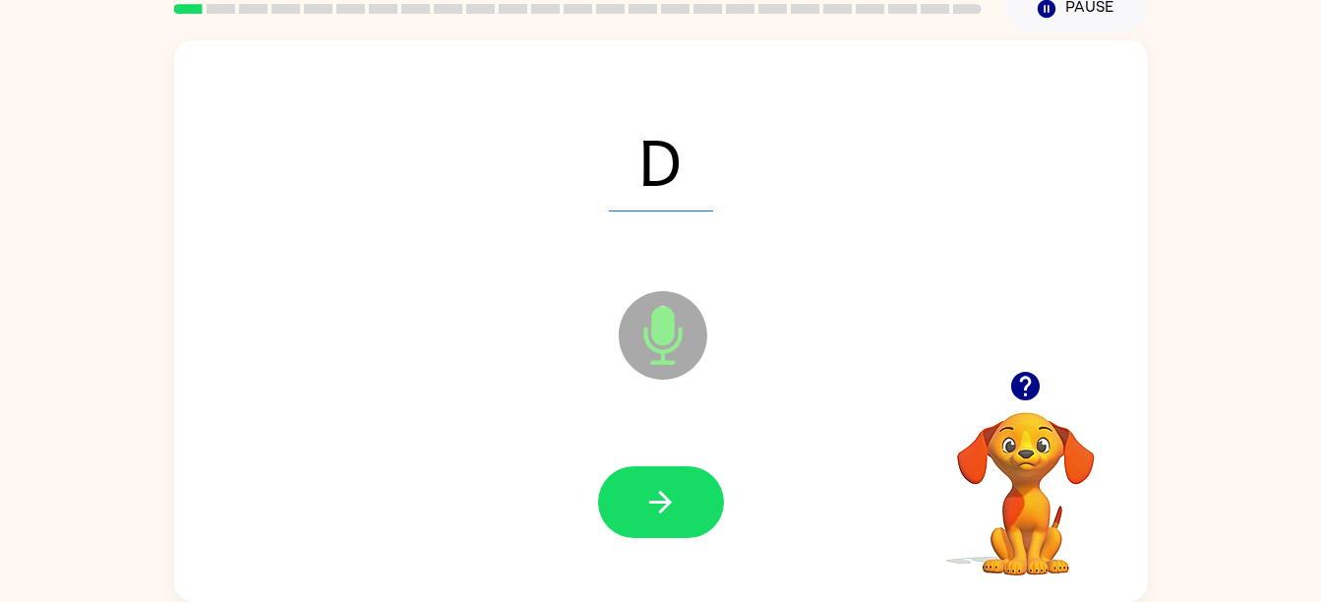
click at [654, 506] on icon "button" at bounding box center [660, 502] width 34 height 34
drag, startPoint x: 668, startPoint y: 504, endPoint x: 681, endPoint y: 508, distance: 13.4
click at [680, 508] on button "button" at bounding box center [661, 502] width 126 height 72
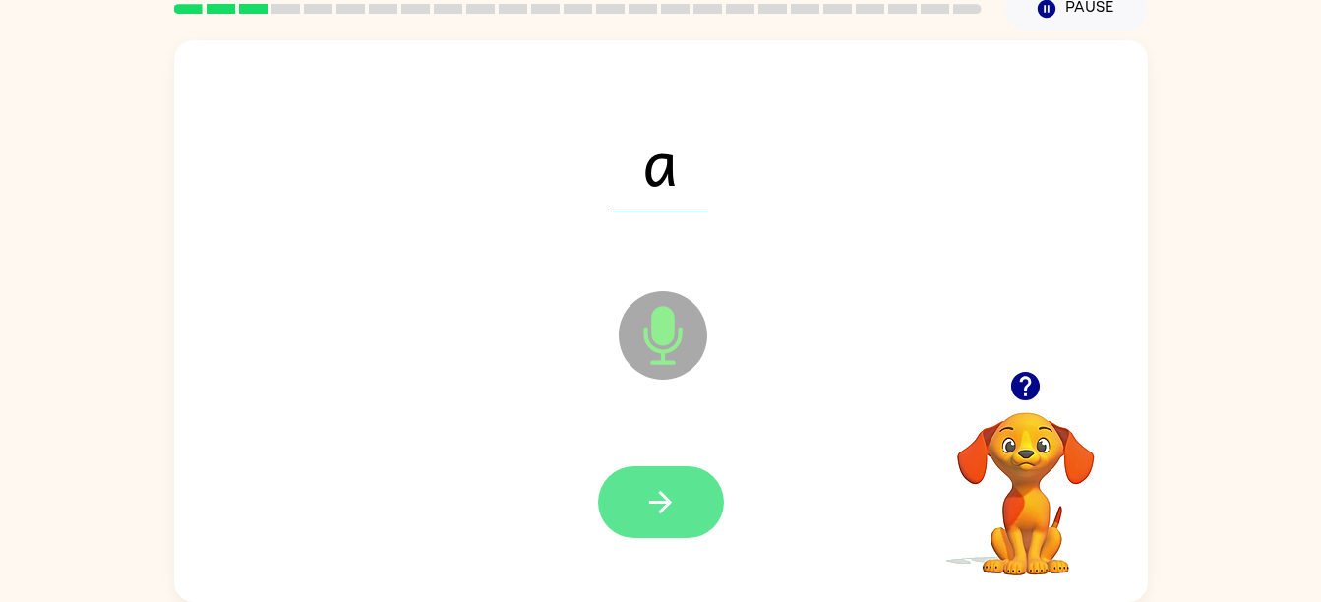
click at [664, 500] on icon "button" at bounding box center [660, 502] width 34 height 34
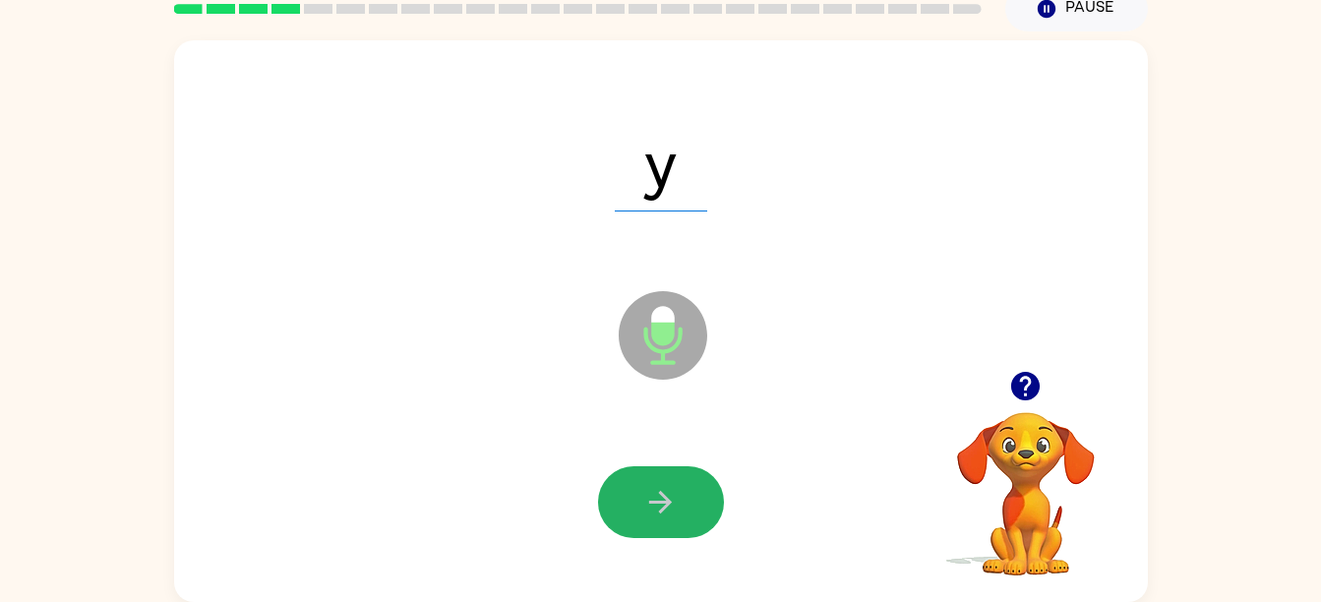
drag, startPoint x: 660, startPoint y: 504, endPoint x: 698, endPoint y: 519, distance: 40.2
click at [660, 500] on icon "button" at bounding box center [660, 502] width 34 height 34
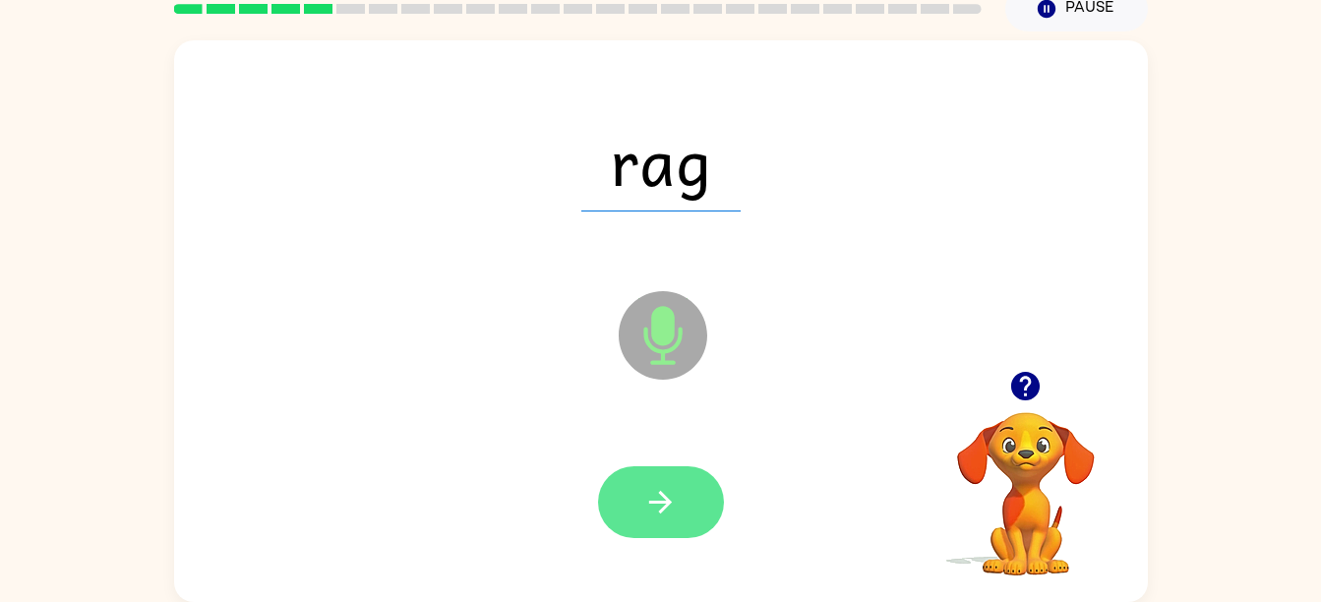
click at [651, 510] on icon "button" at bounding box center [660, 502] width 34 height 34
click at [675, 518] on icon "button" at bounding box center [660, 502] width 34 height 34
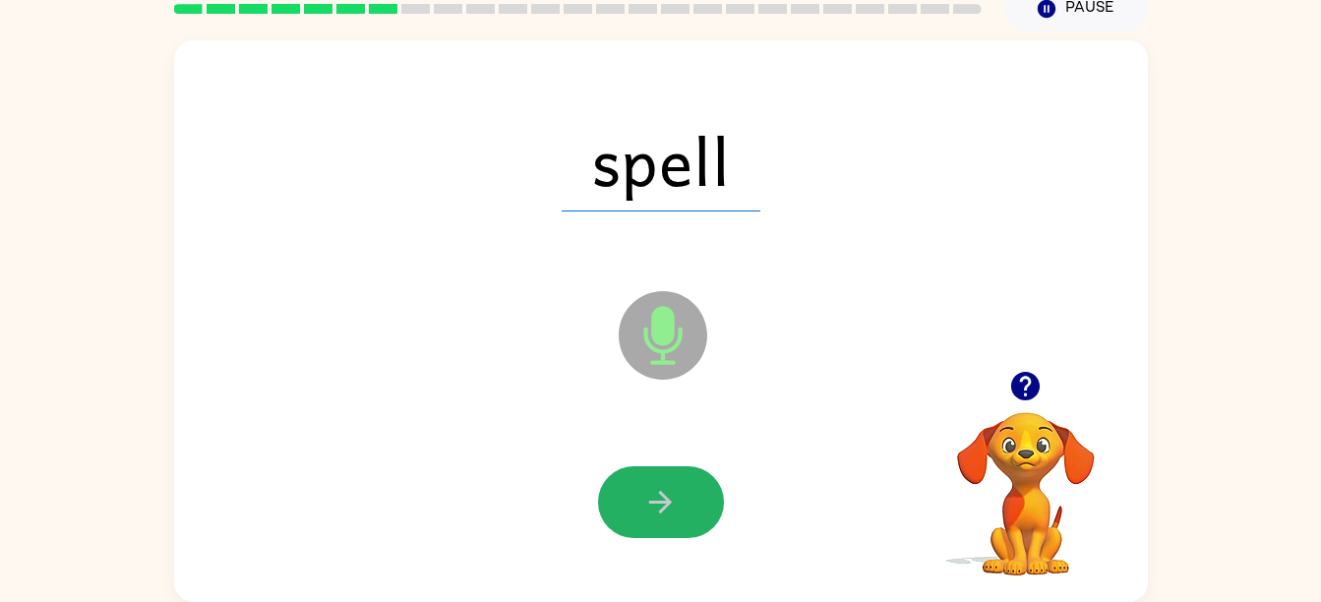
click at [678, 509] on button "button" at bounding box center [661, 502] width 126 height 72
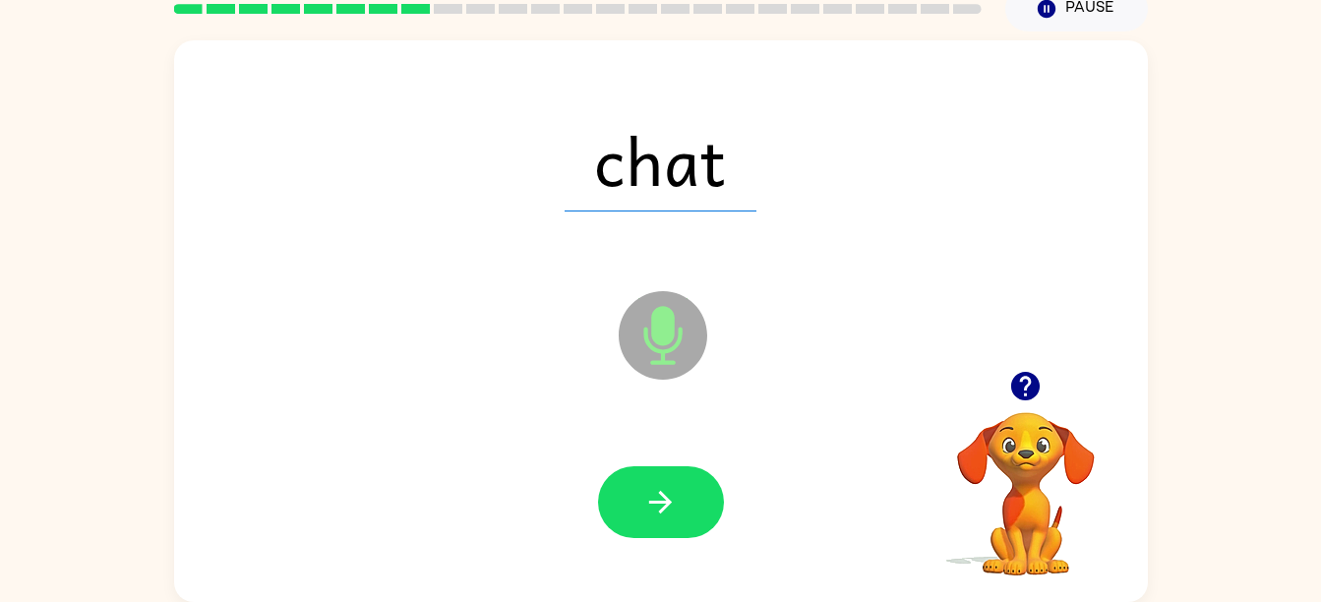
click at [678, 509] on button "button" at bounding box center [661, 502] width 126 height 72
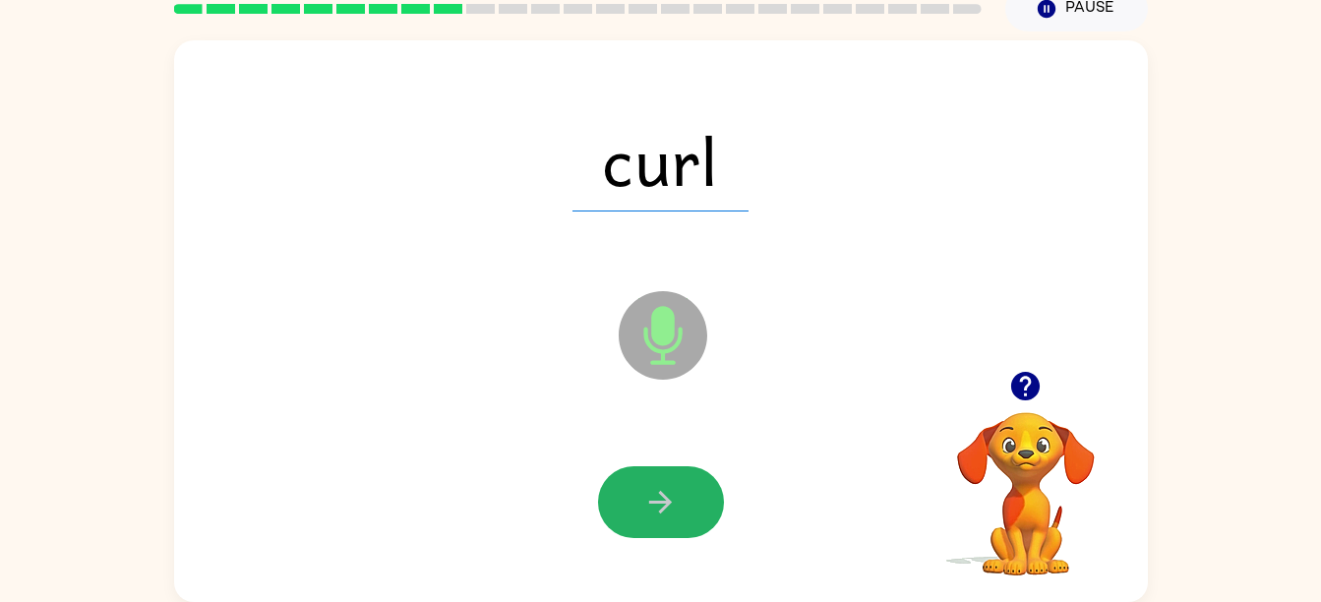
click at [678, 509] on button "button" at bounding box center [661, 502] width 126 height 72
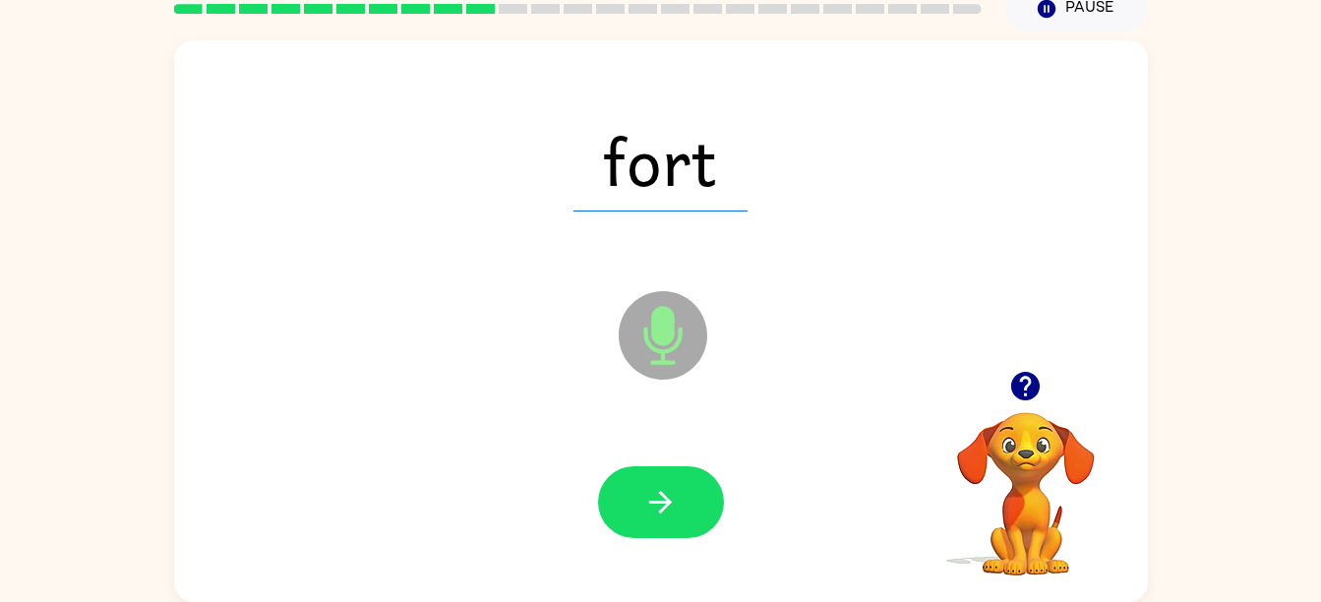
click at [678, 509] on button "button" at bounding box center [661, 502] width 126 height 72
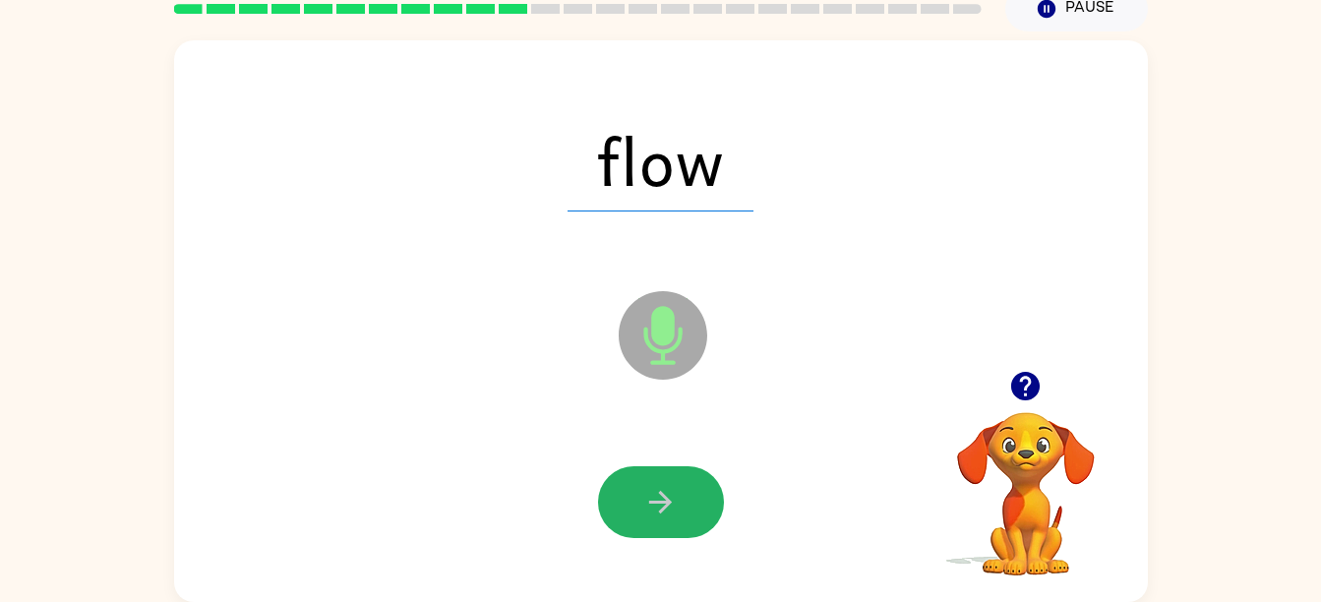
drag, startPoint x: 654, startPoint y: 506, endPoint x: 670, endPoint y: 496, distance: 18.6
click at [666, 498] on icon "button" at bounding box center [660, 502] width 34 height 34
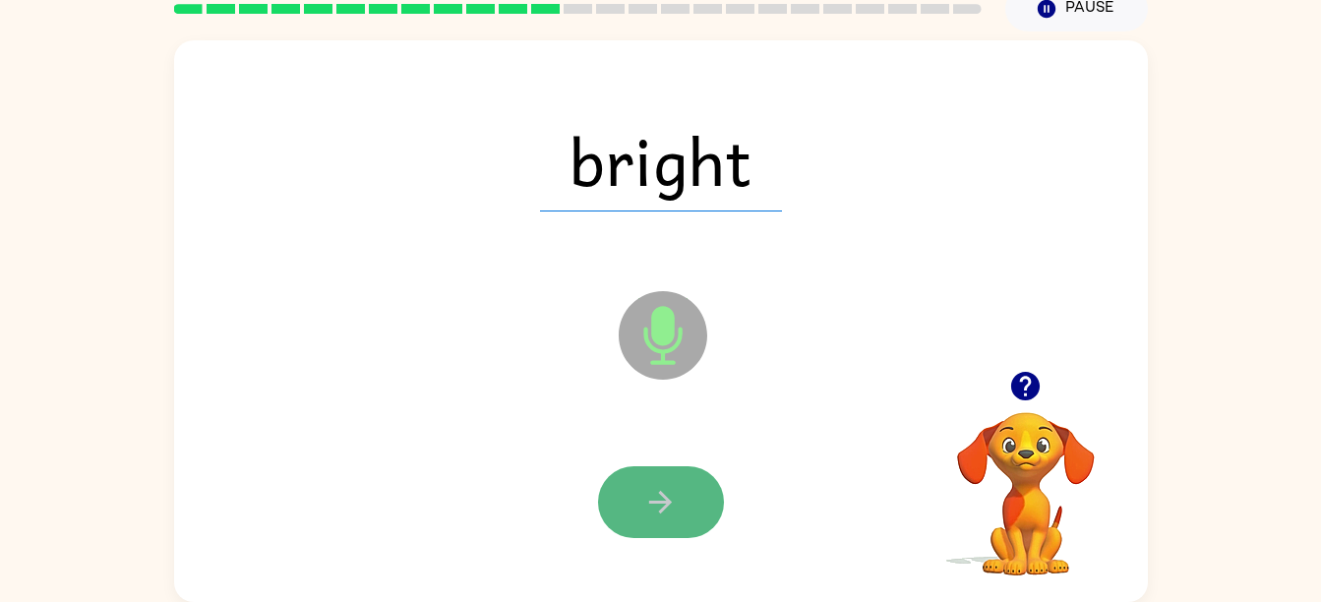
click at [669, 504] on icon "button" at bounding box center [660, 502] width 34 height 34
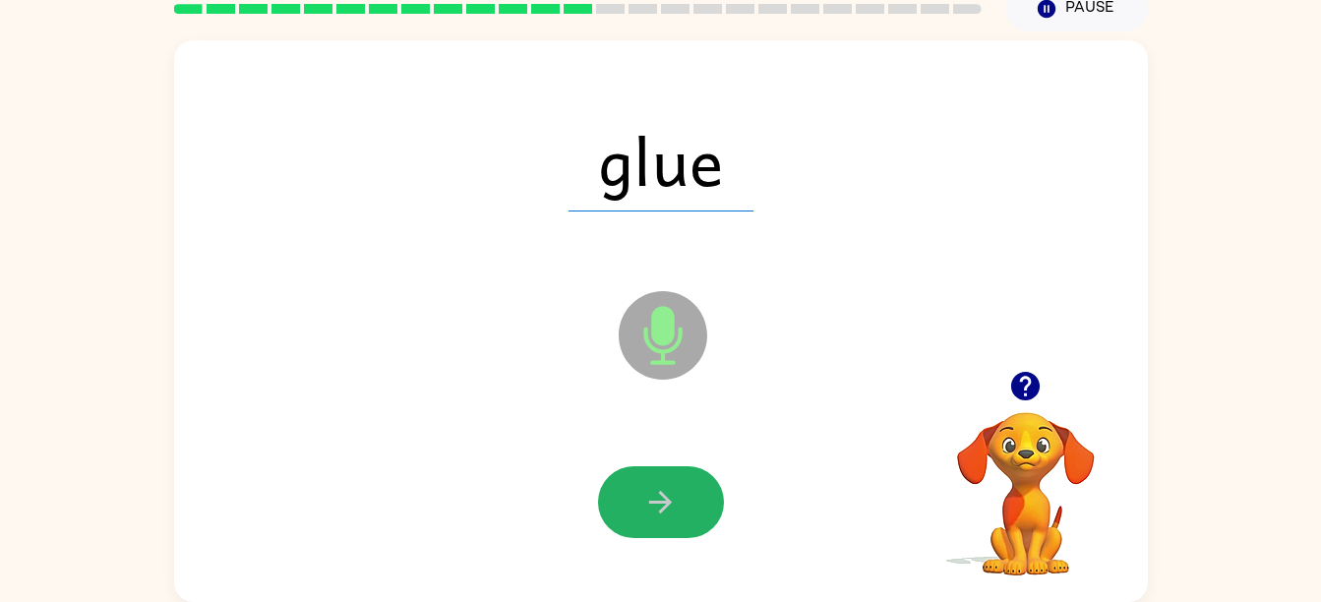
click at [669, 504] on icon "button" at bounding box center [660, 502] width 23 height 23
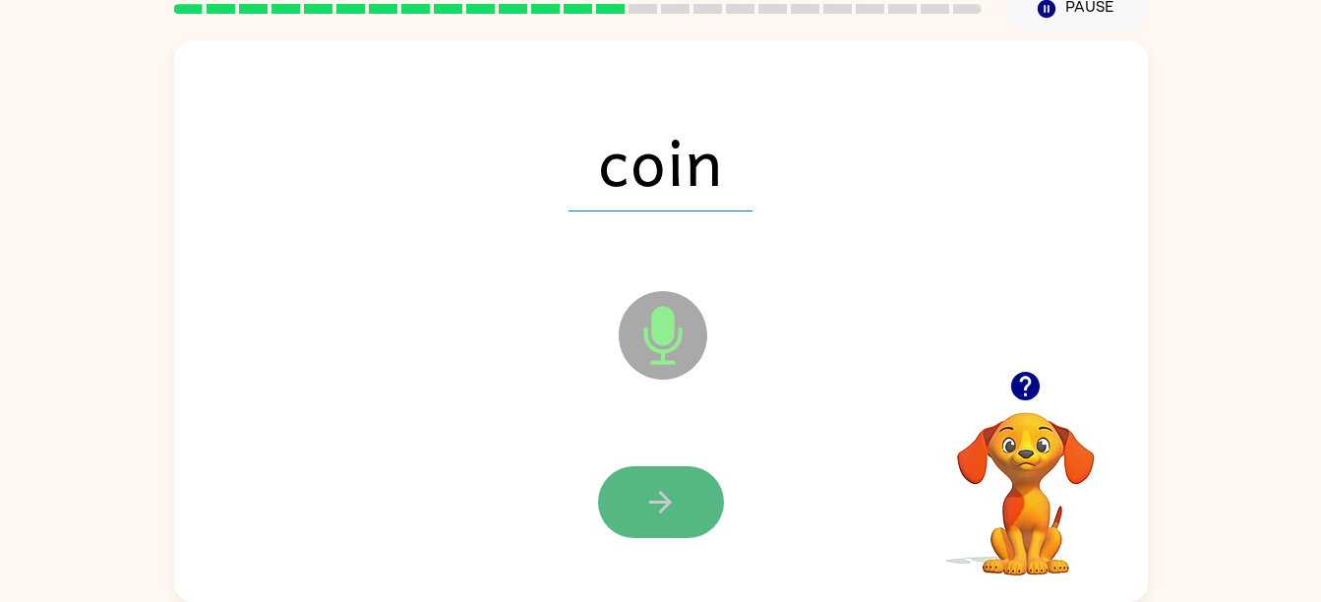
click at [660, 493] on icon "button" at bounding box center [660, 502] width 23 height 23
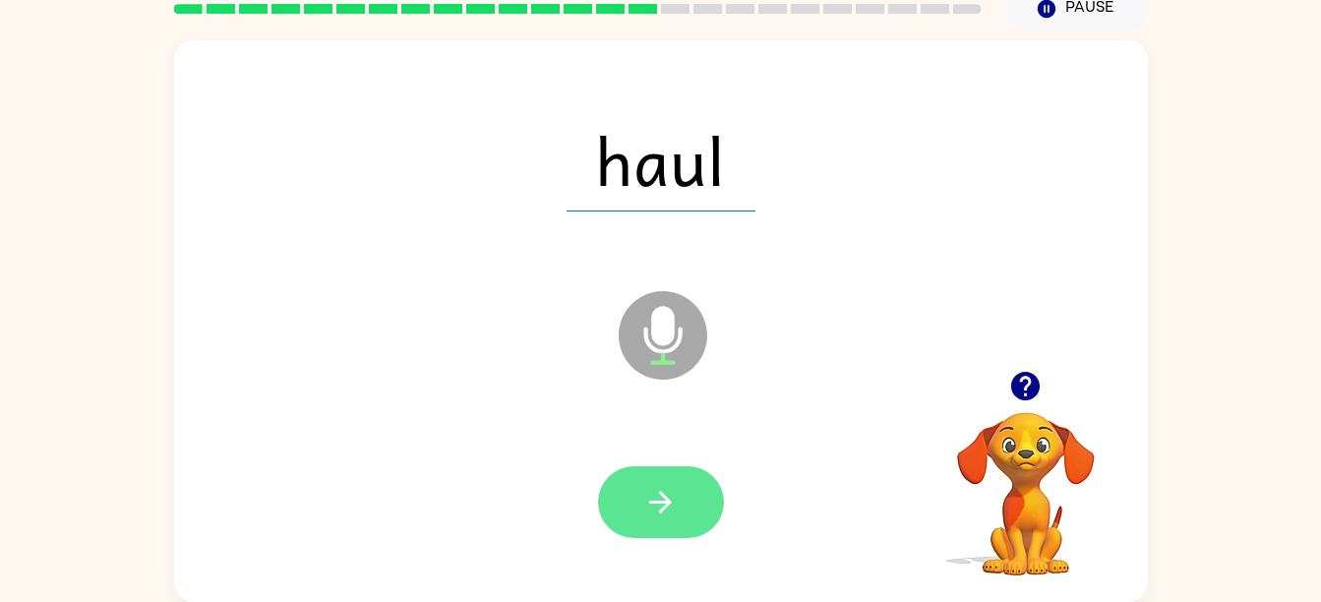
click at [636, 491] on button "button" at bounding box center [661, 502] width 126 height 72
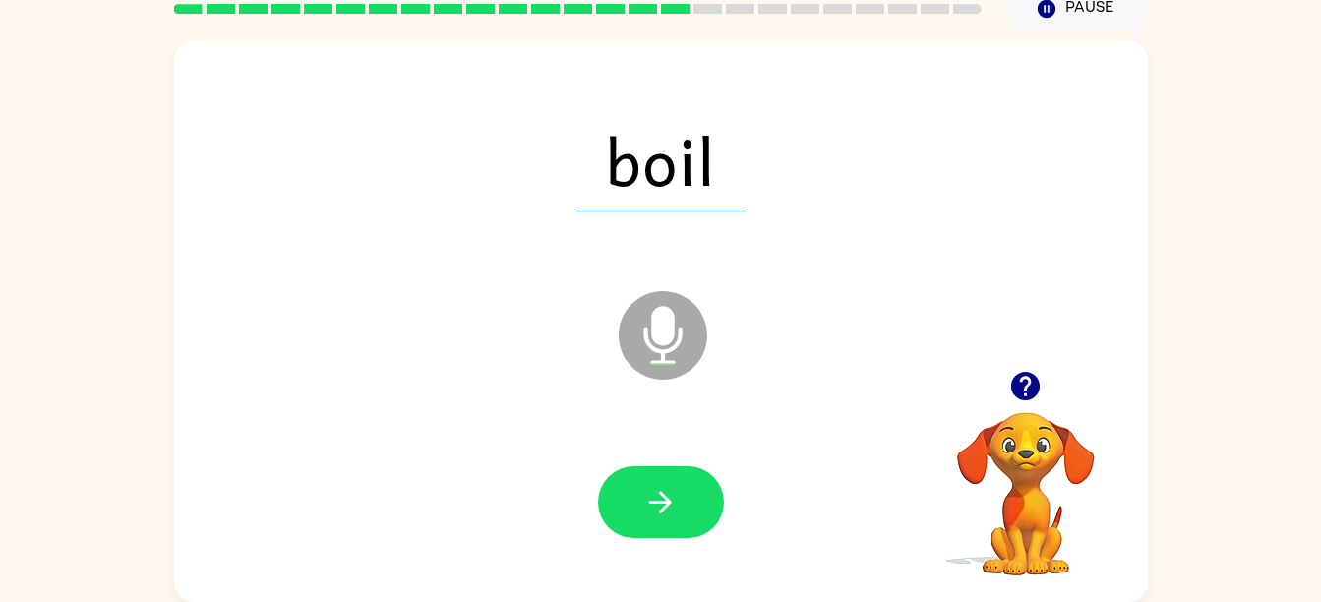
click at [668, 508] on icon "button" at bounding box center [660, 502] width 34 height 34
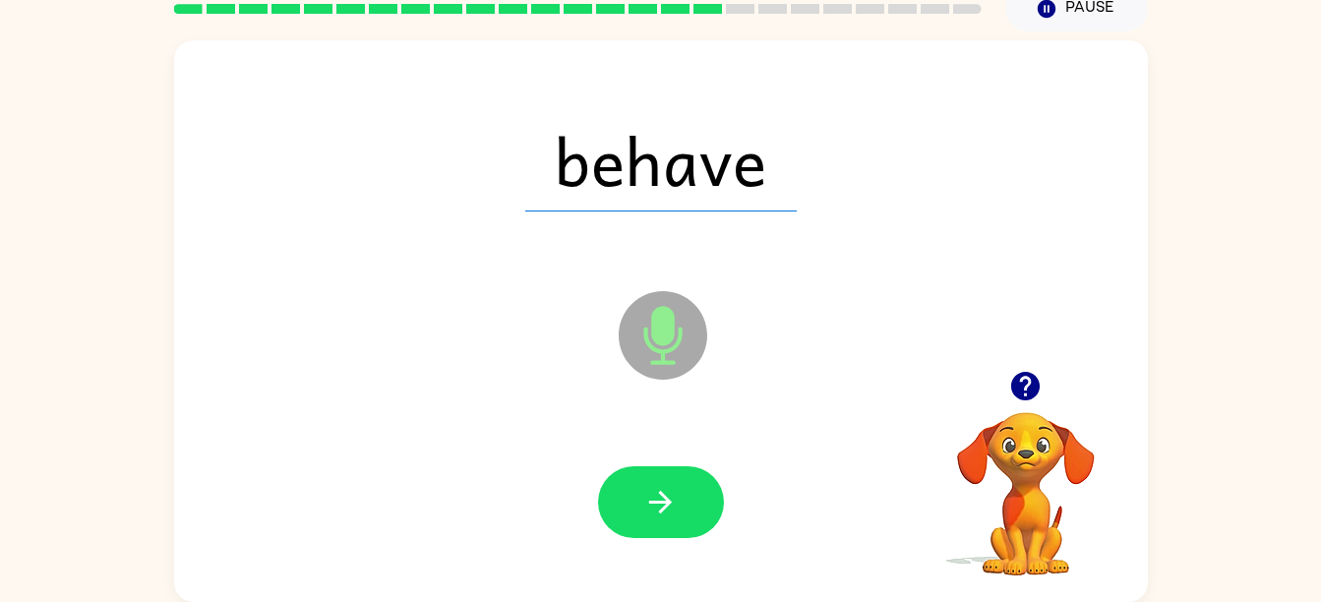
click at [668, 508] on icon "button" at bounding box center [660, 502] width 34 height 34
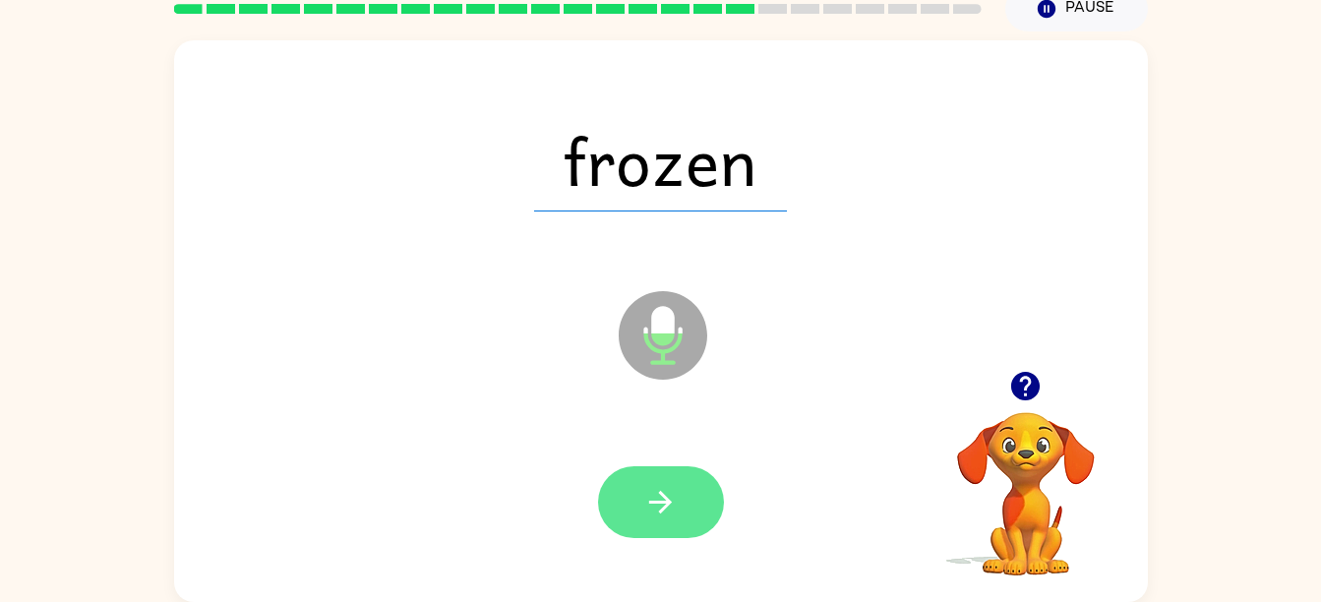
click at [668, 499] on icon "button" at bounding box center [660, 502] width 23 height 23
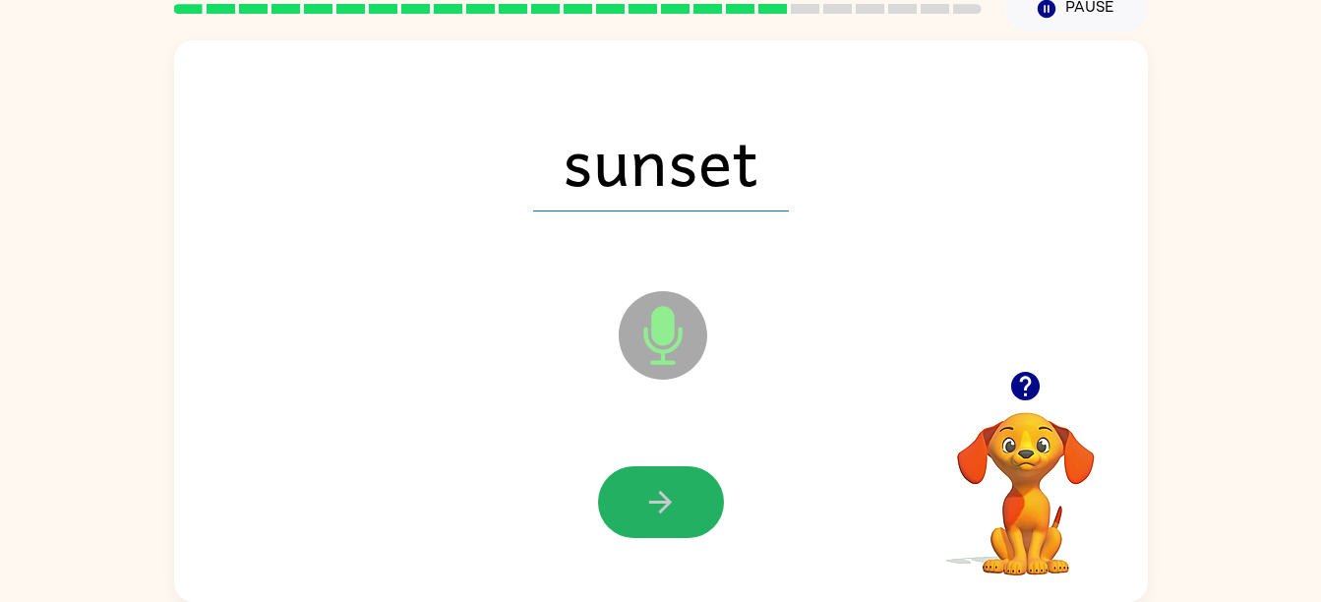
click at [668, 499] on icon "button" at bounding box center [660, 502] width 23 height 23
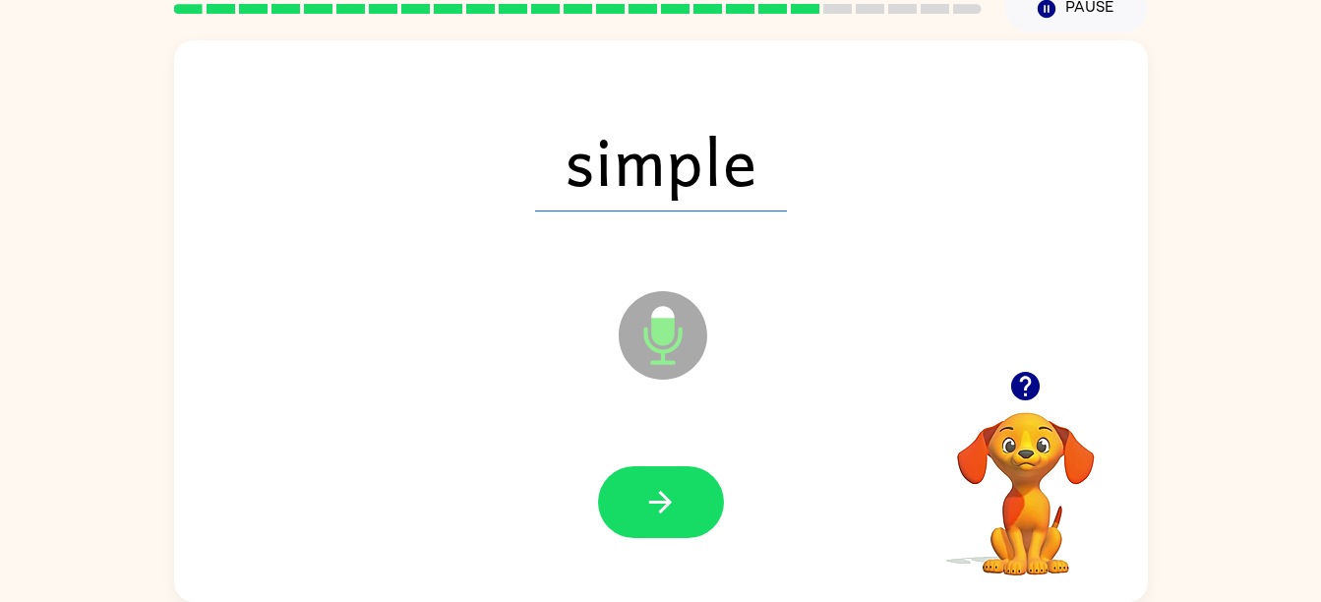
click at [668, 499] on icon "button" at bounding box center [660, 502] width 23 height 23
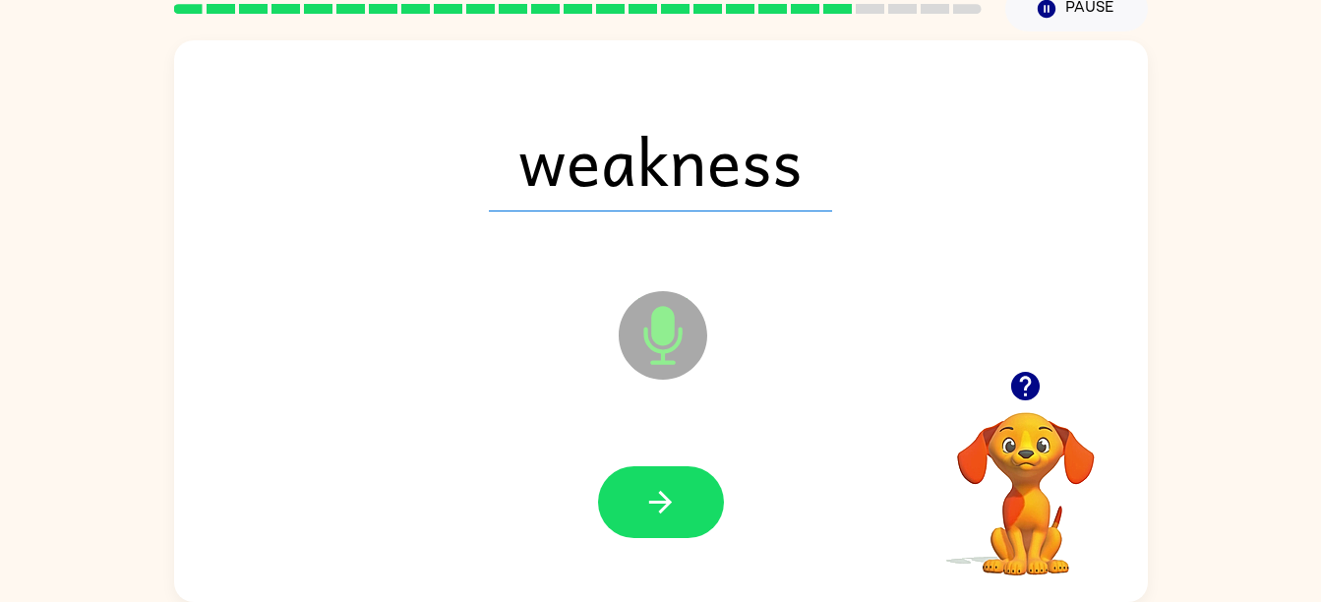
click at [658, 498] on icon "button" at bounding box center [660, 502] width 34 height 34
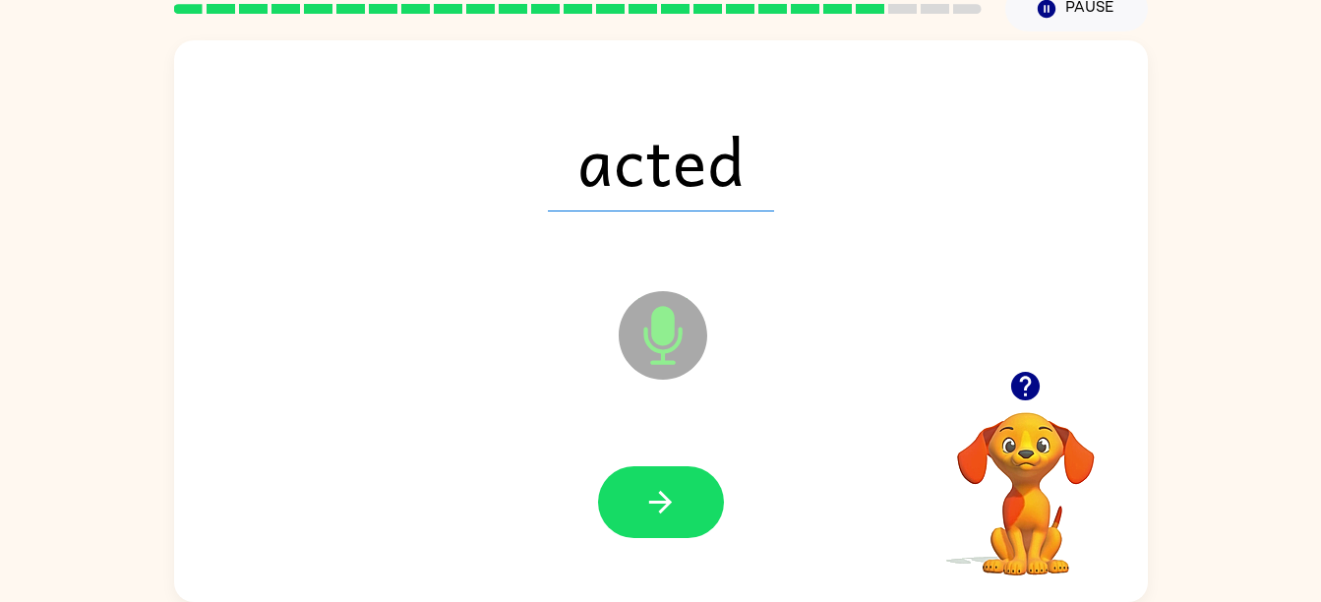
click at [653, 502] on icon "button" at bounding box center [660, 502] width 23 height 23
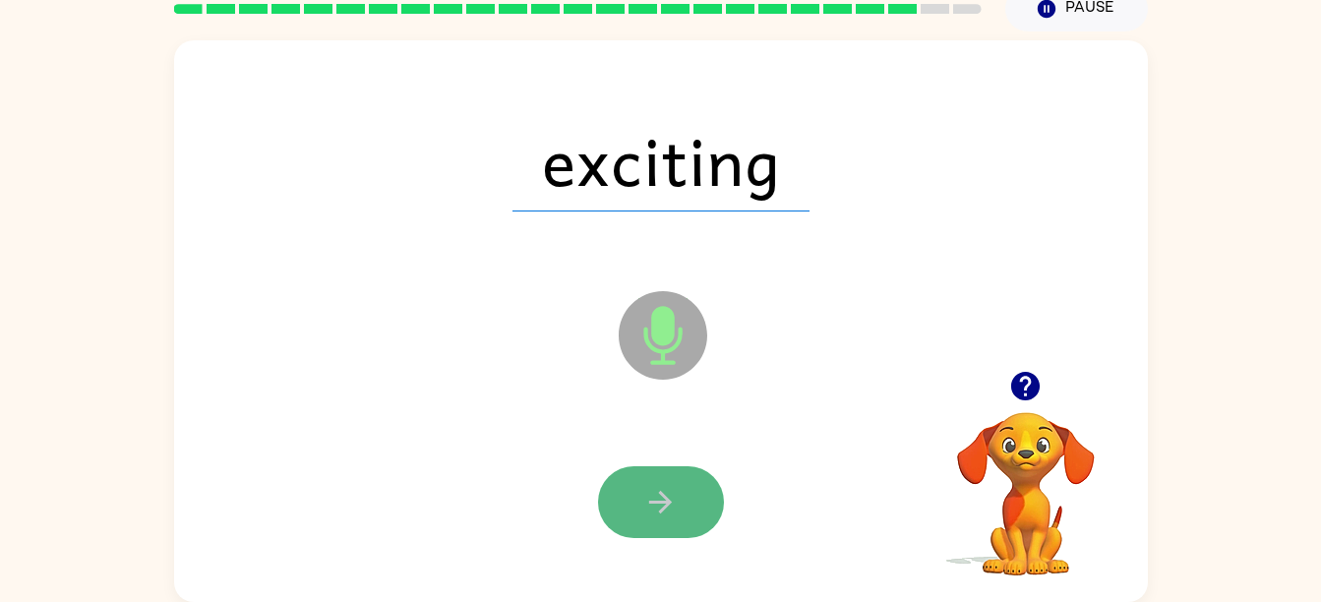
click at [658, 499] on icon "button" at bounding box center [660, 502] width 34 height 34
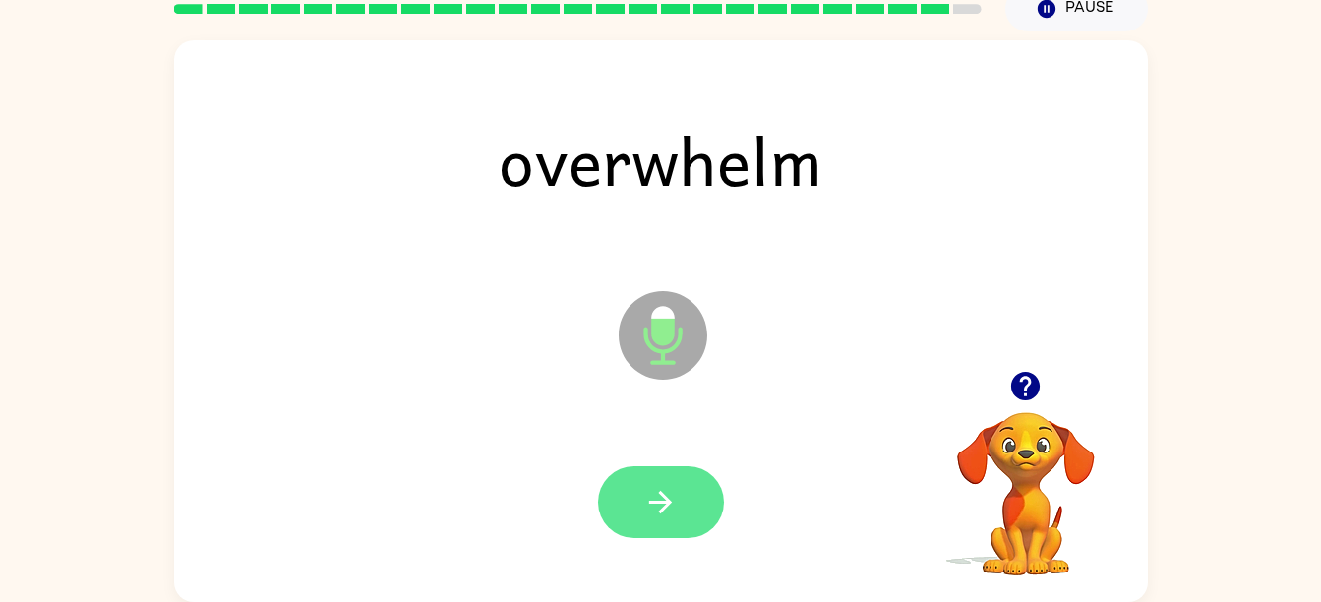
click at [661, 508] on icon "button" at bounding box center [660, 502] width 34 height 34
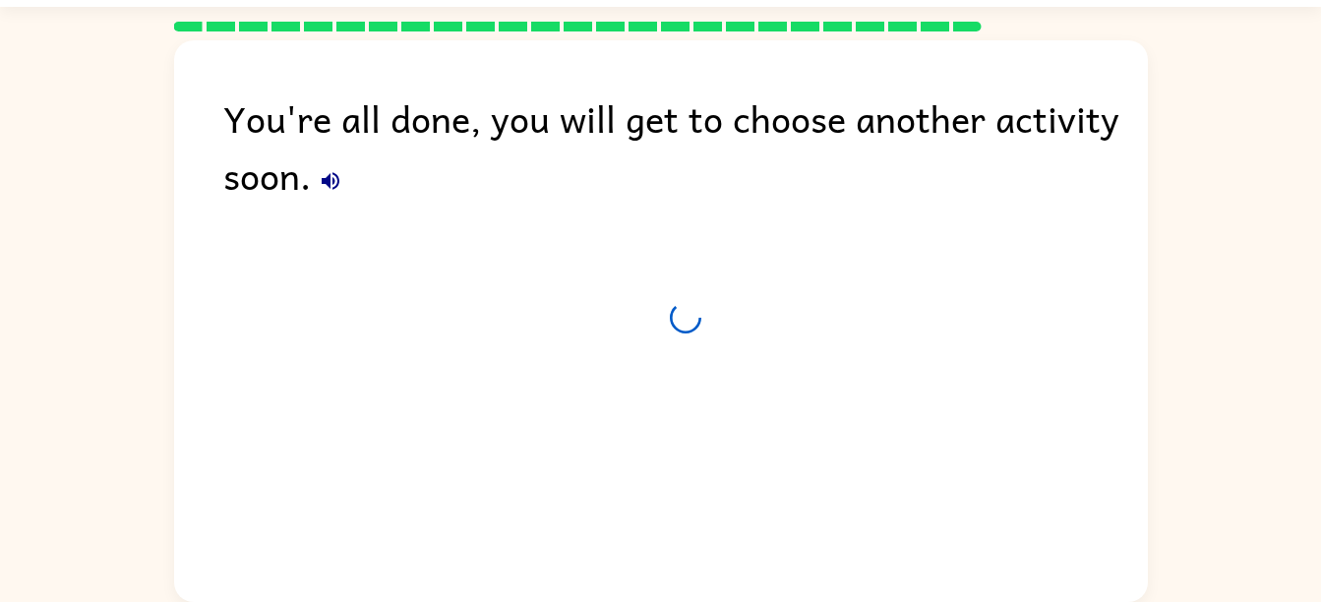
scroll to position [54, 0]
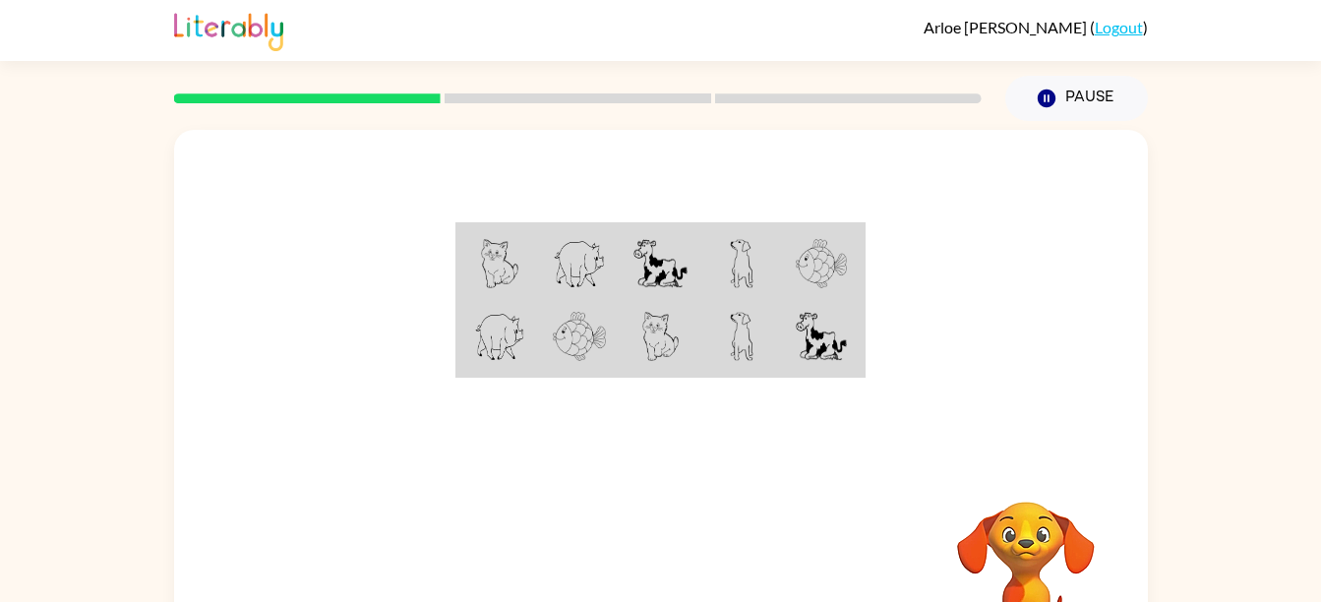
scroll to position [90, 0]
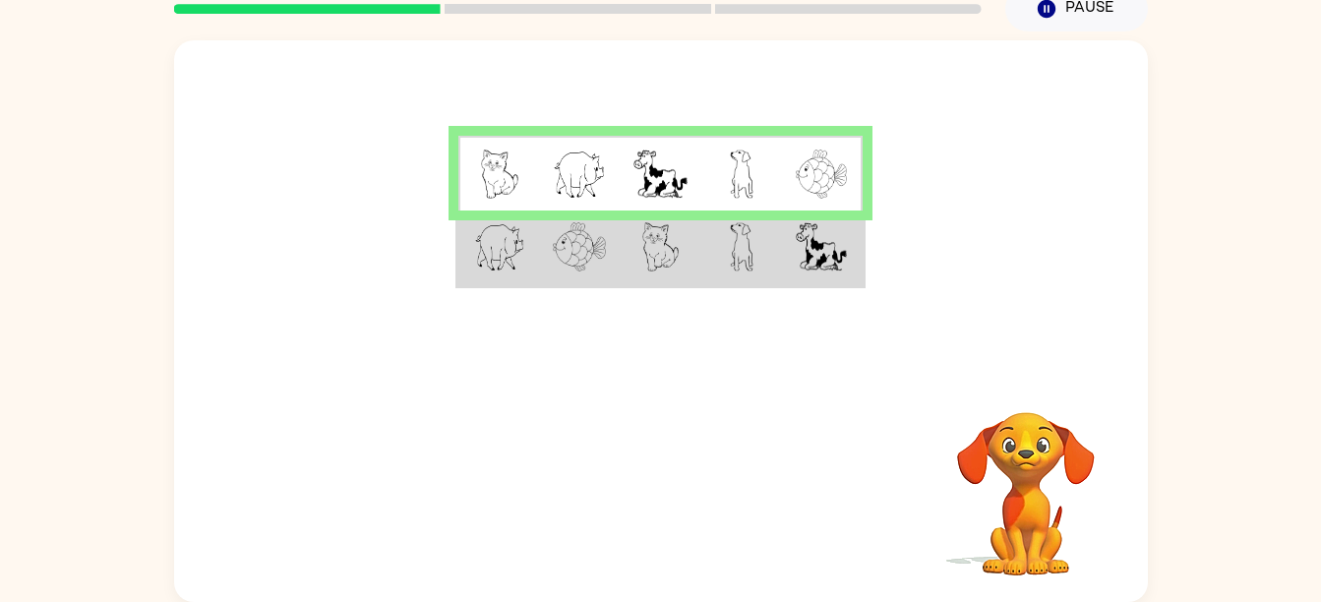
click at [547, 261] on td at bounding box center [579, 249] width 81 height 76
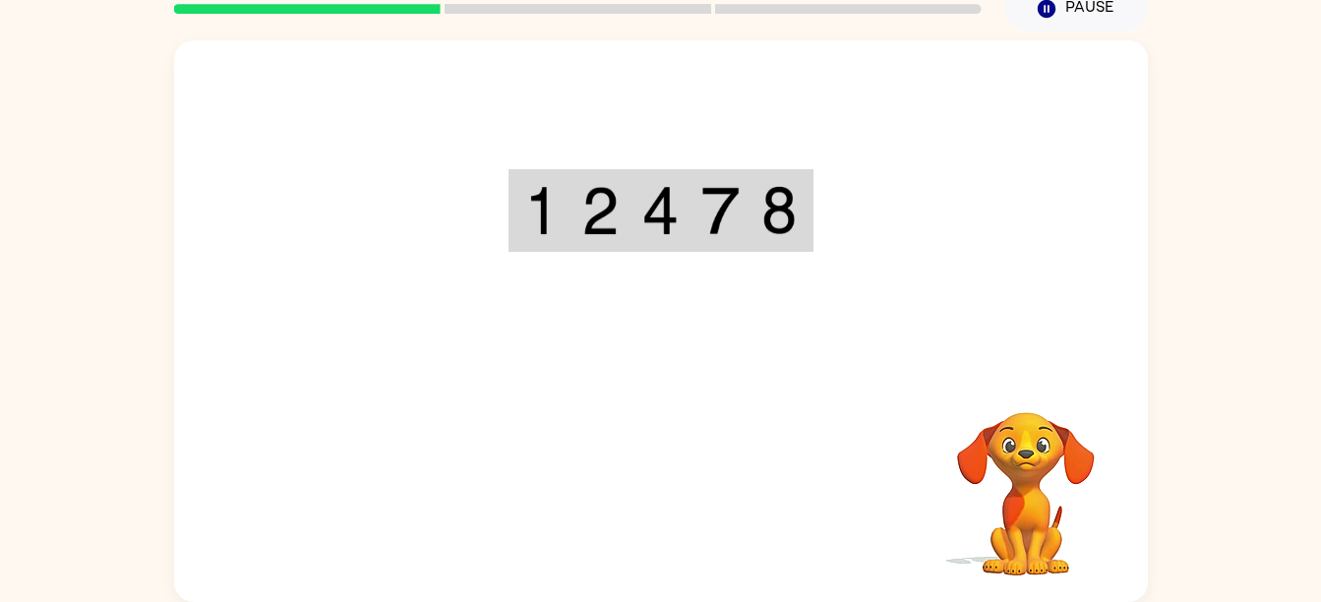
click at [645, 483] on div "Your browser must support playing .mp4 files to use Literably. Please try using…" at bounding box center [661, 321] width 974 height 562
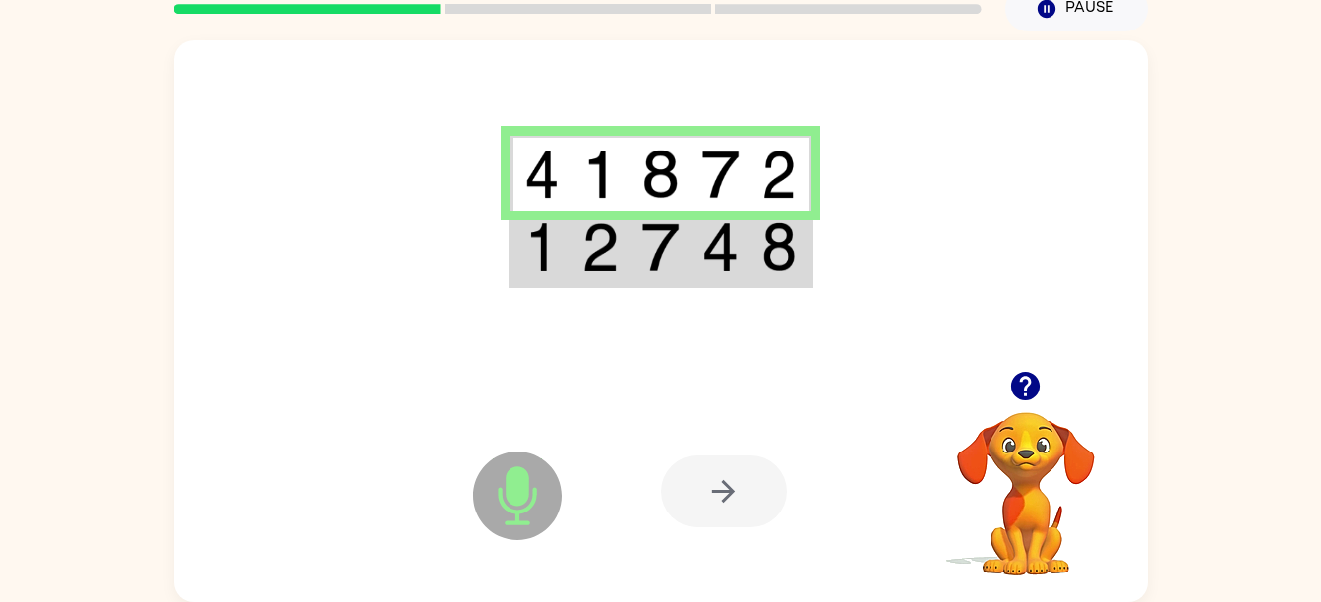
click at [654, 258] on img at bounding box center [660, 246] width 37 height 49
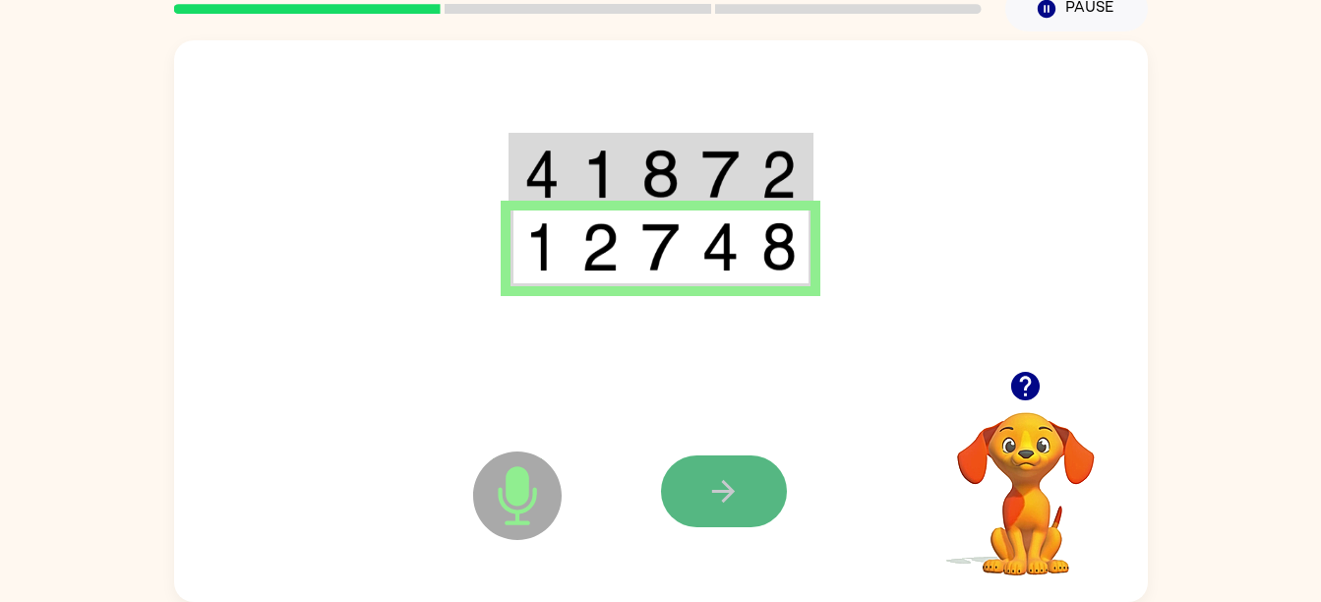
click at [720, 509] on icon "button" at bounding box center [723, 491] width 34 height 34
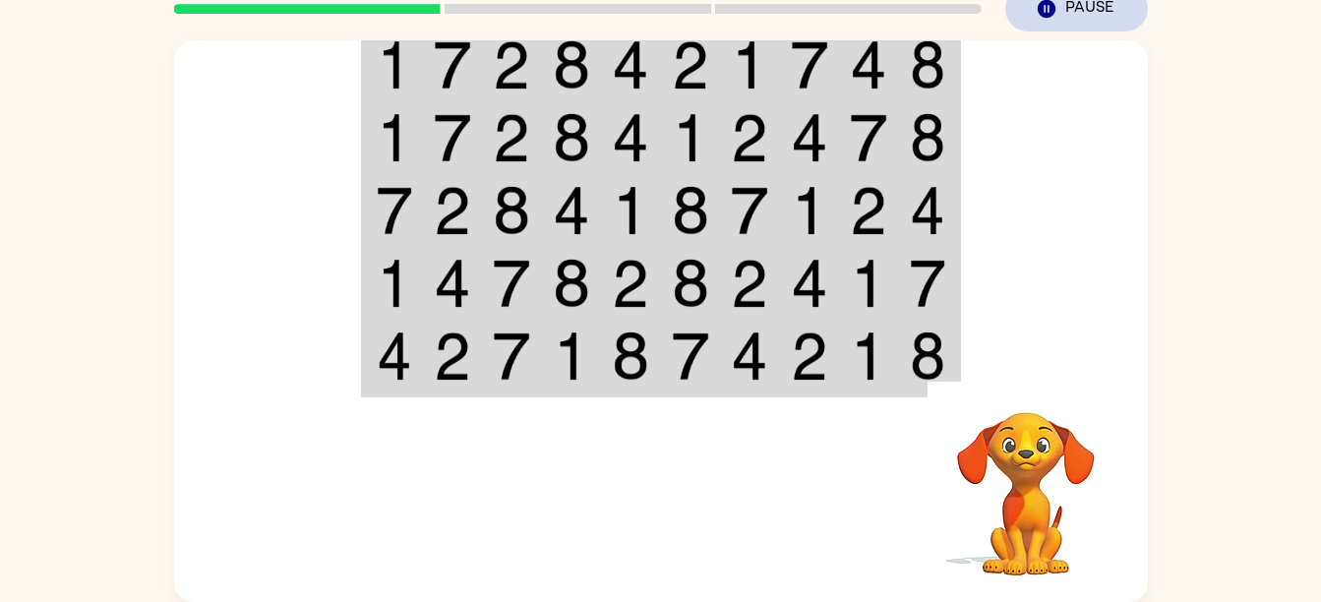
click at [1059, 11] on button "Pause Pause" at bounding box center [1077, 8] width 143 height 45
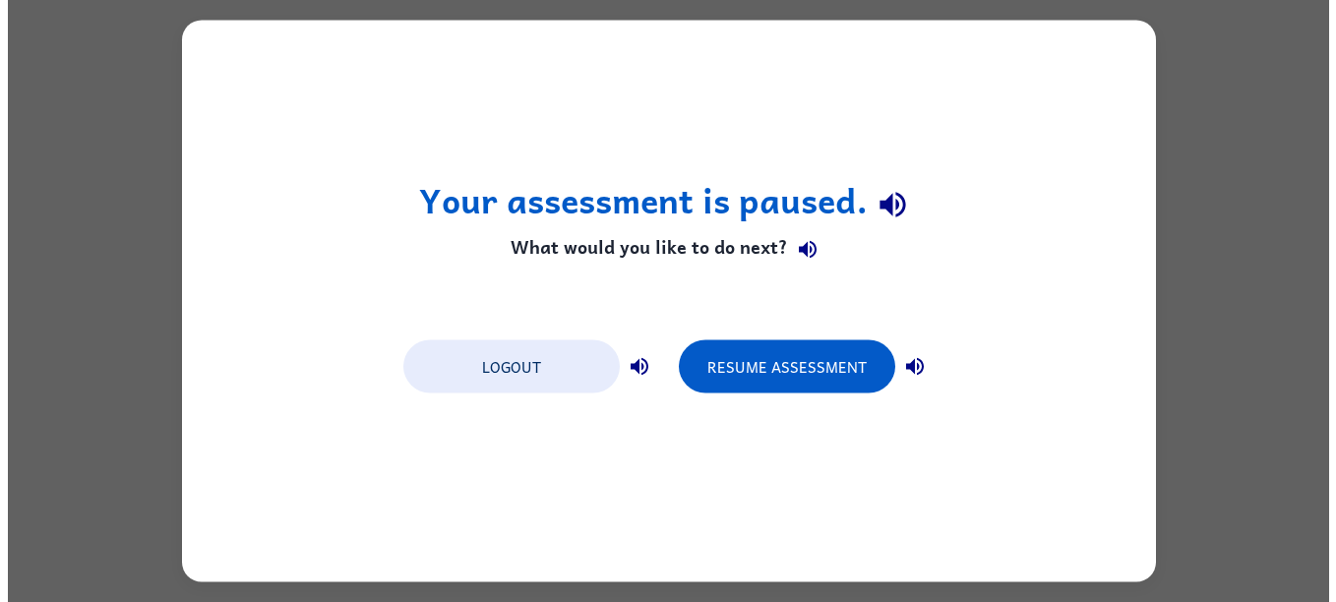
scroll to position [0, 0]
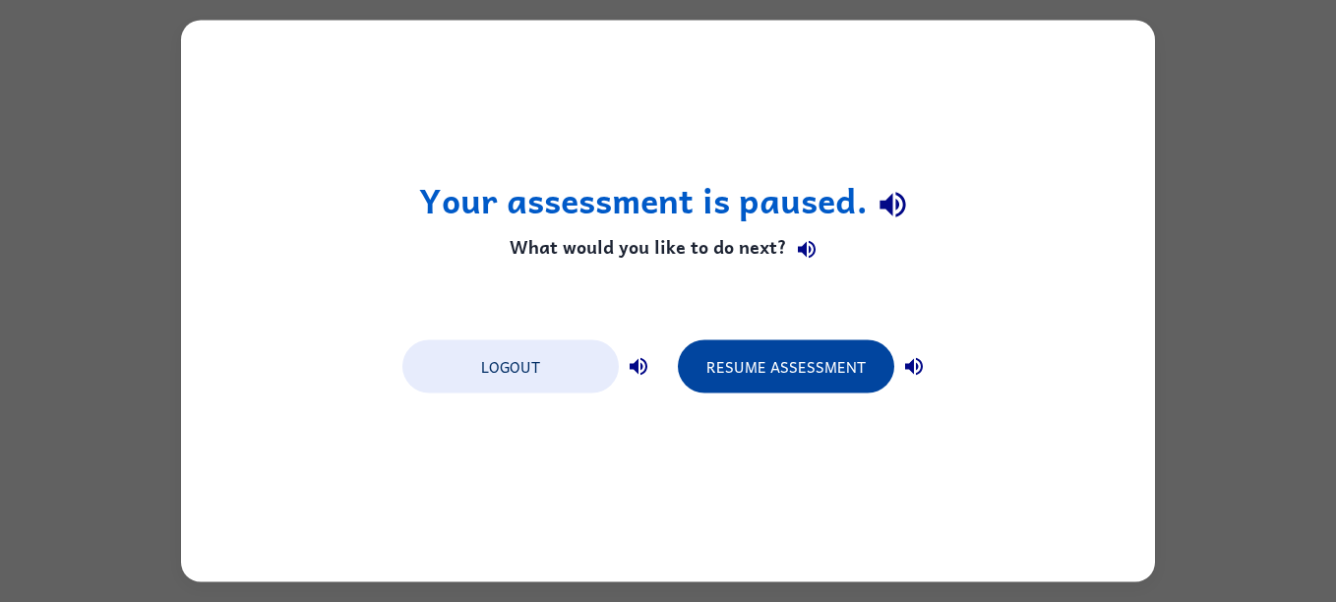
click at [792, 390] on div "Logout Resume Assessment" at bounding box center [668, 365] width 551 height 75
click at [787, 373] on button "Resume Assessment" at bounding box center [786, 366] width 216 height 53
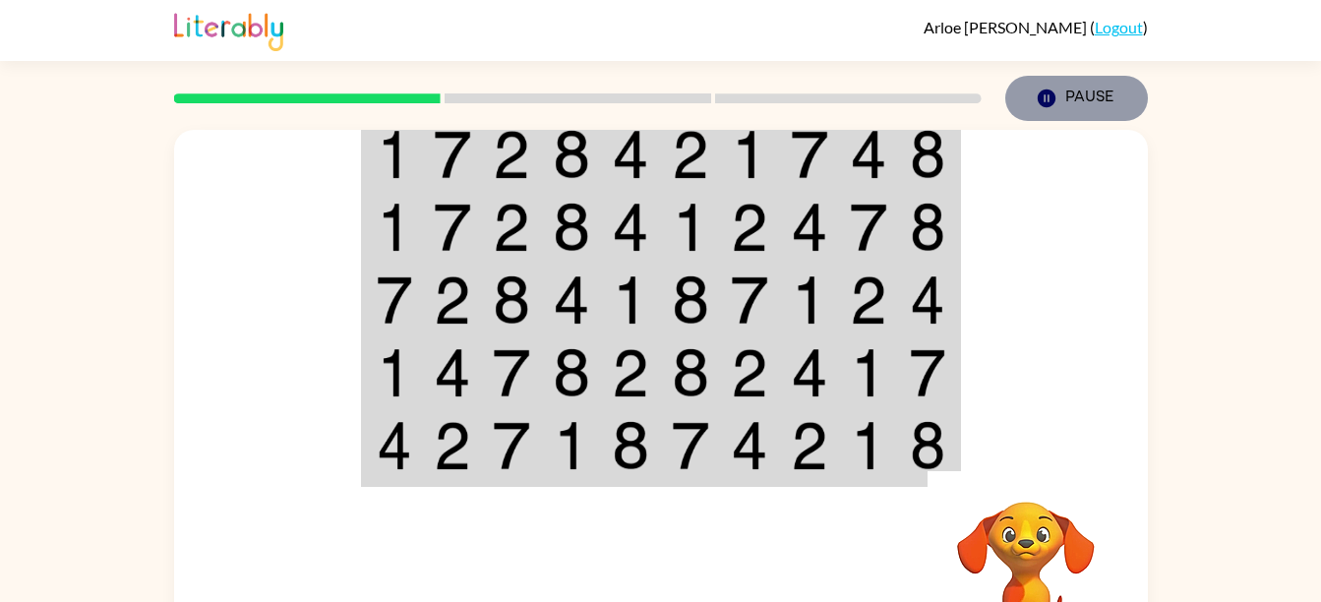
click at [1060, 104] on button "Pause Pause" at bounding box center [1077, 98] width 143 height 45
